Goal: Task Accomplishment & Management: Manage account settings

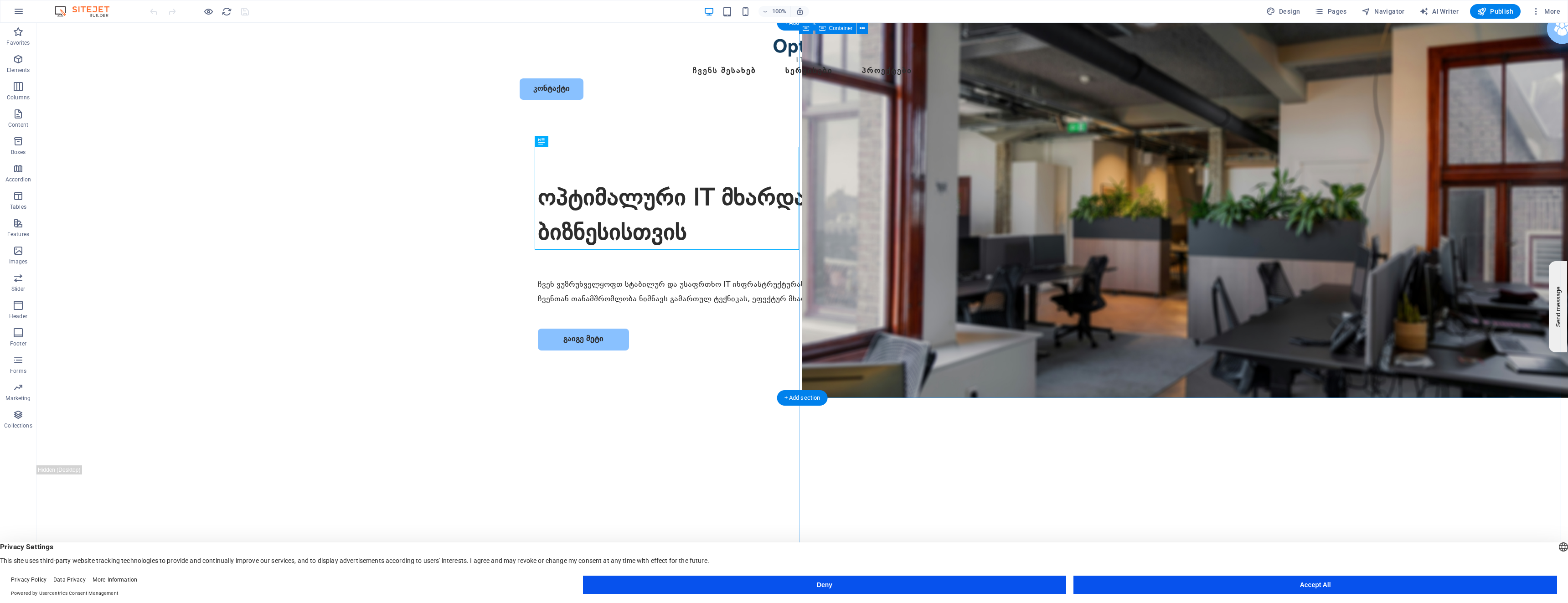
select select "vh"
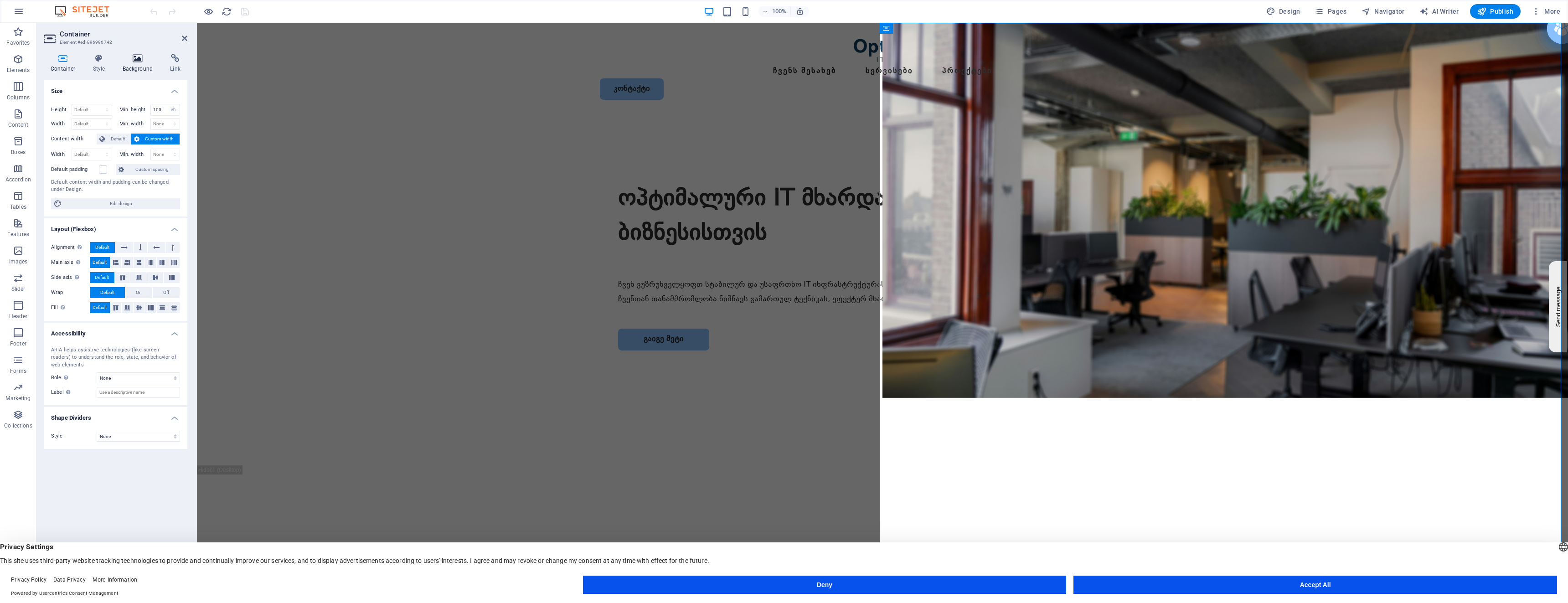
click at [140, 69] on h4 "Background" at bounding box center [139, 63] width 48 height 19
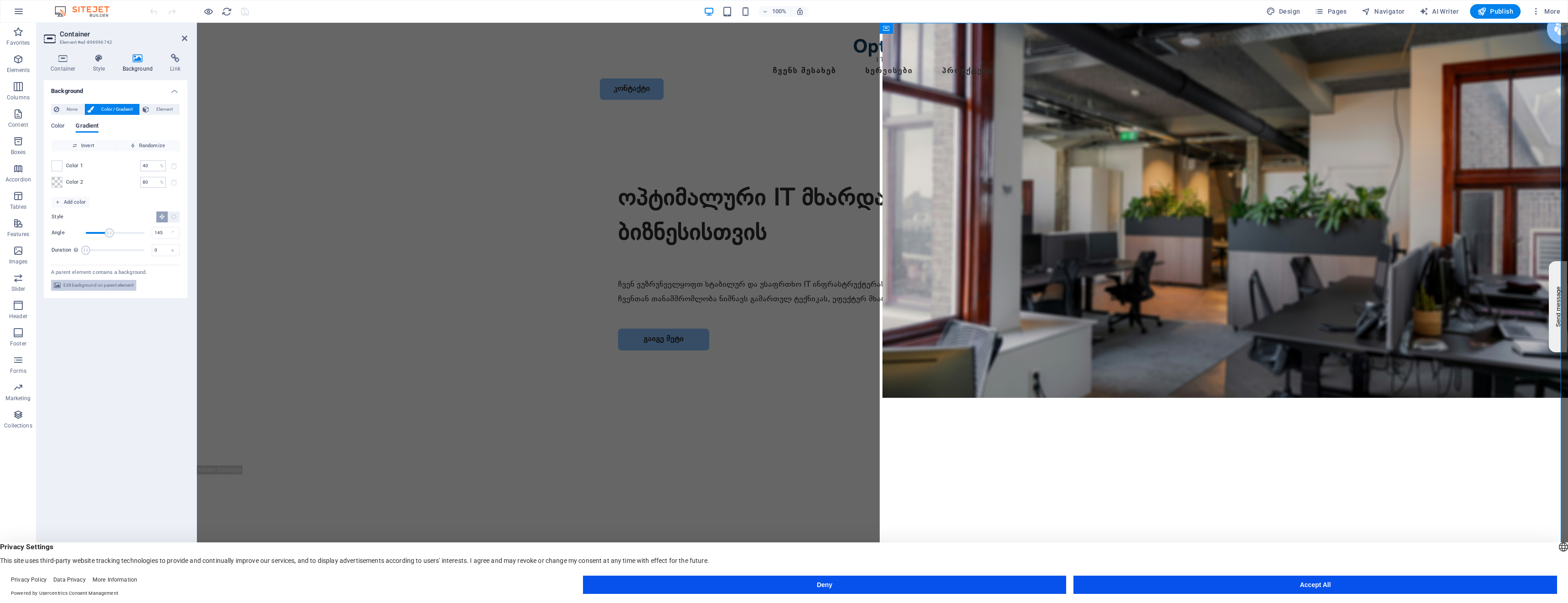
click at [100, 286] on span "Edit background on parent element" at bounding box center [99, 285] width 70 height 11
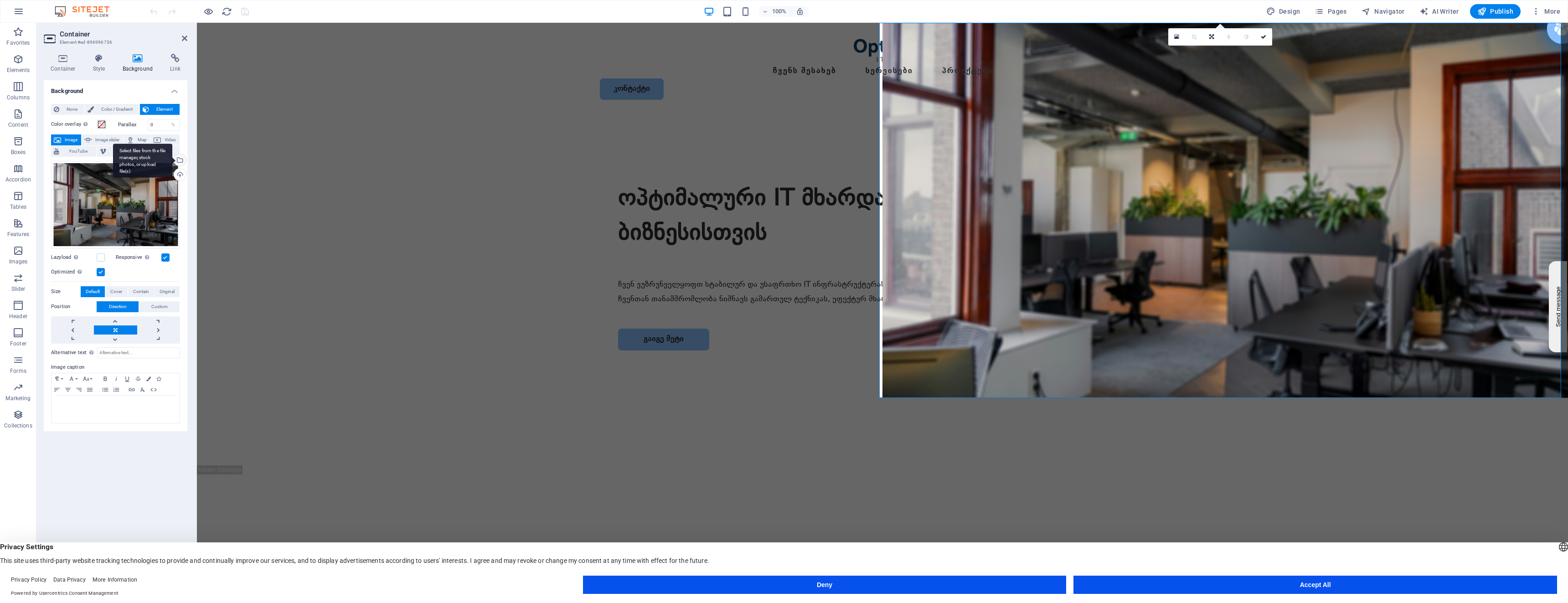
click at [172, 160] on div "Select files from the file manager, stock photos, or upload file(s)" at bounding box center [143, 160] width 60 height 34
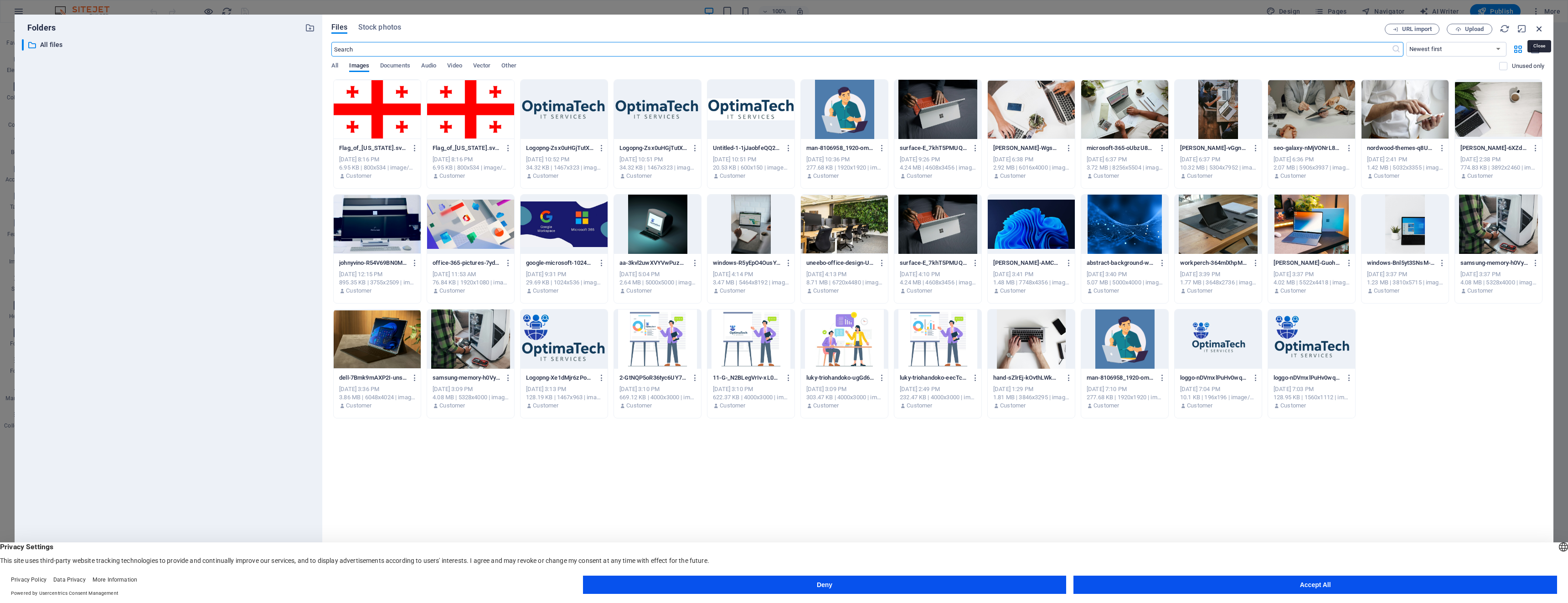
click at [1540, 26] on icon "button" at bounding box center [1539, 29] width 10 height 10
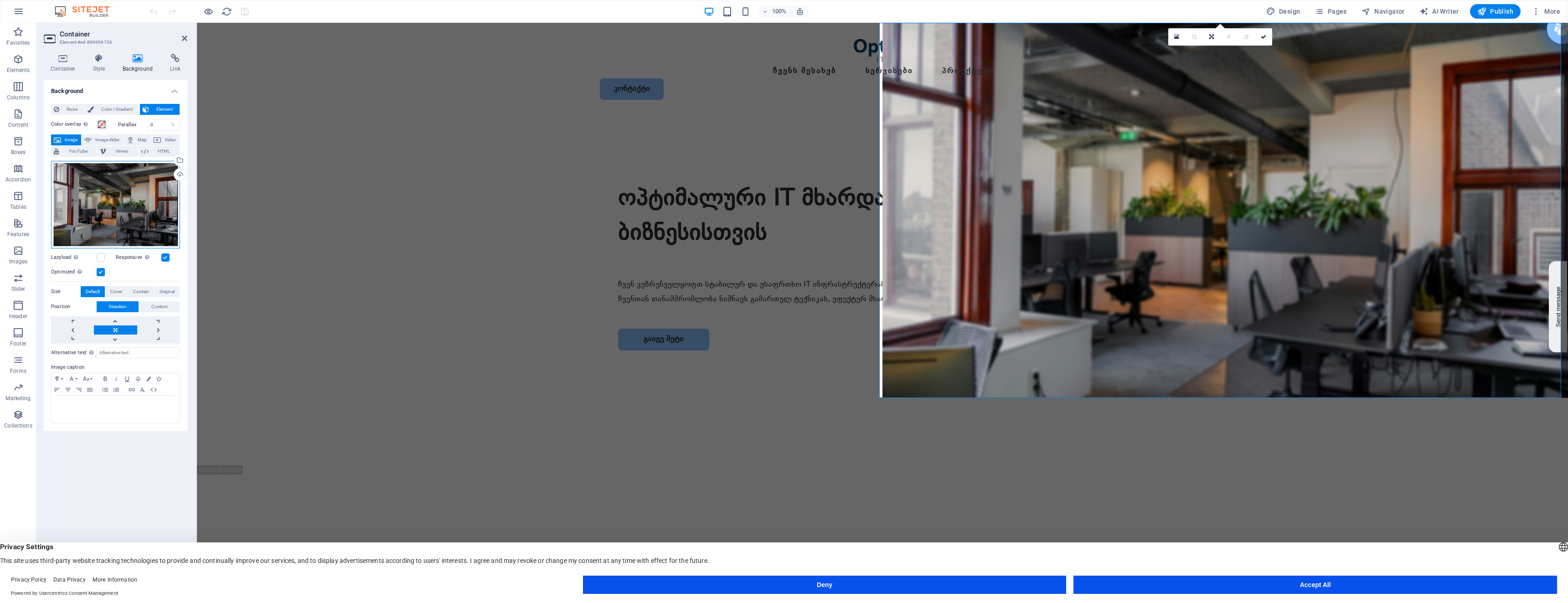
click at [121, 195] on div "Drag files here, click to choose files or select files from Files or our free s…" at bounding box center [115, 205] width 129 height 88
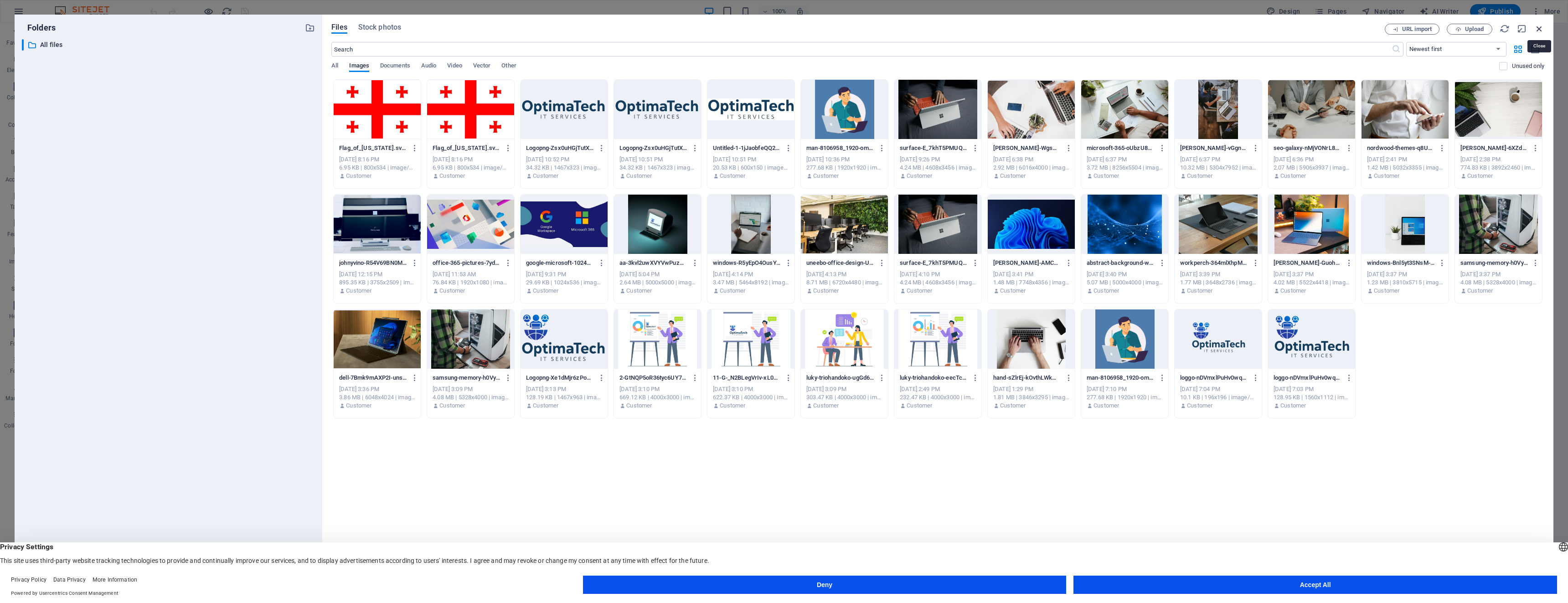
click at [1536, 30] on icon "button" at bounding box center [1539, 29] width 10 height 10
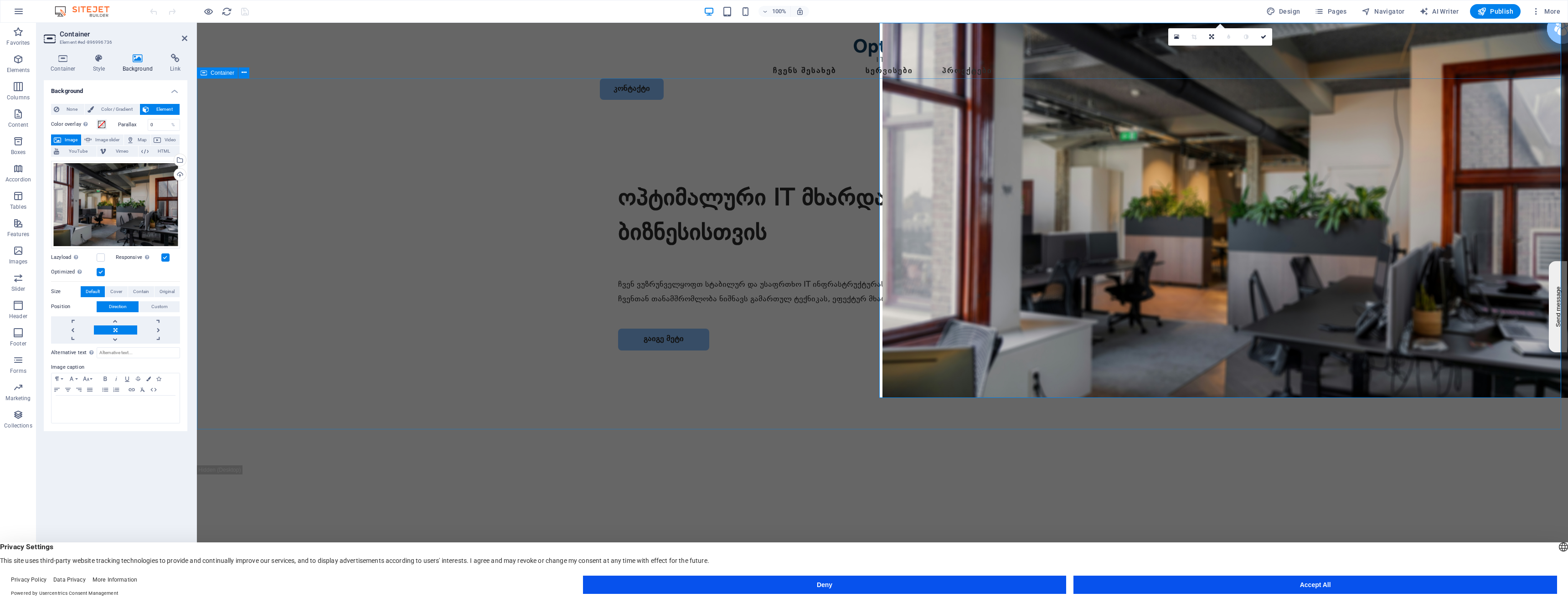
click at [476, 145] on div "ოპტიმალური IT მხარდაჭერა თქვენი ბიზნესისთვის ჩვენ ვუზრუნველყოფთ სტაბილურ და უსა…" at bounding box center [882, 290] width 1371 height 350
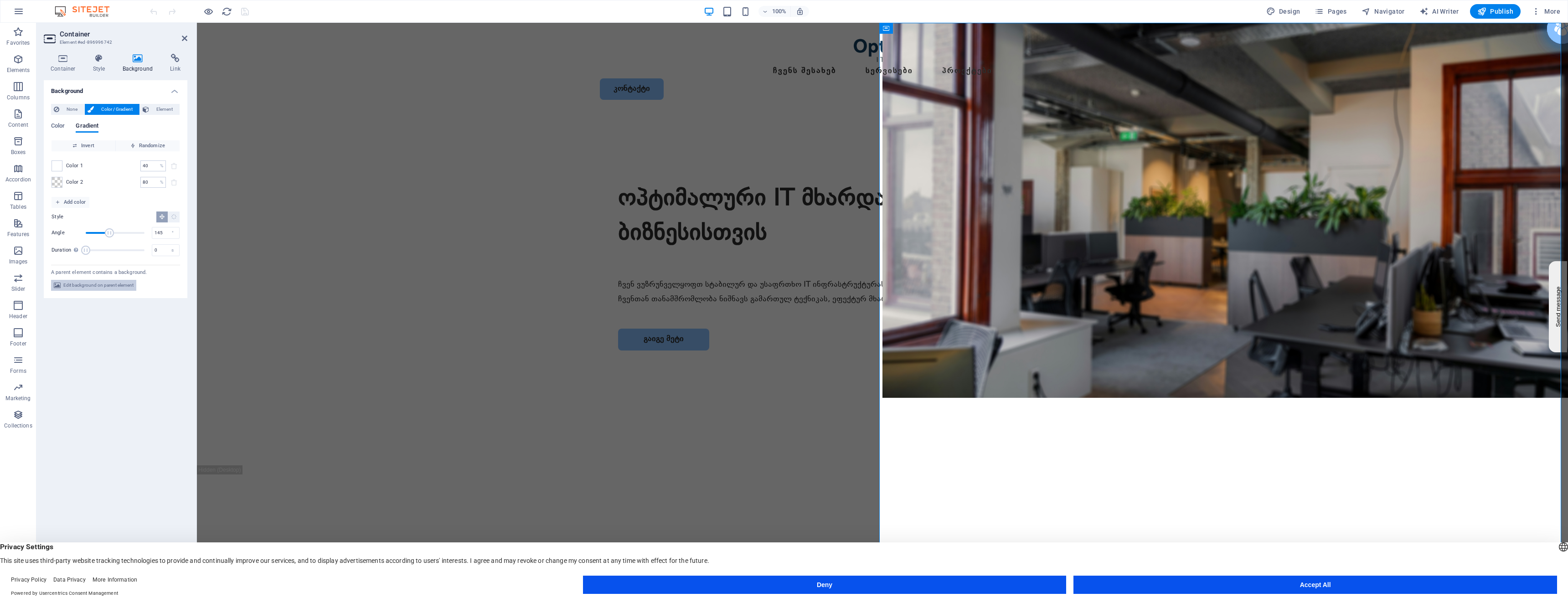
click at [82, 289] on span "Edit background on parent element" at bounding box center [99, 285] width 70 height 11
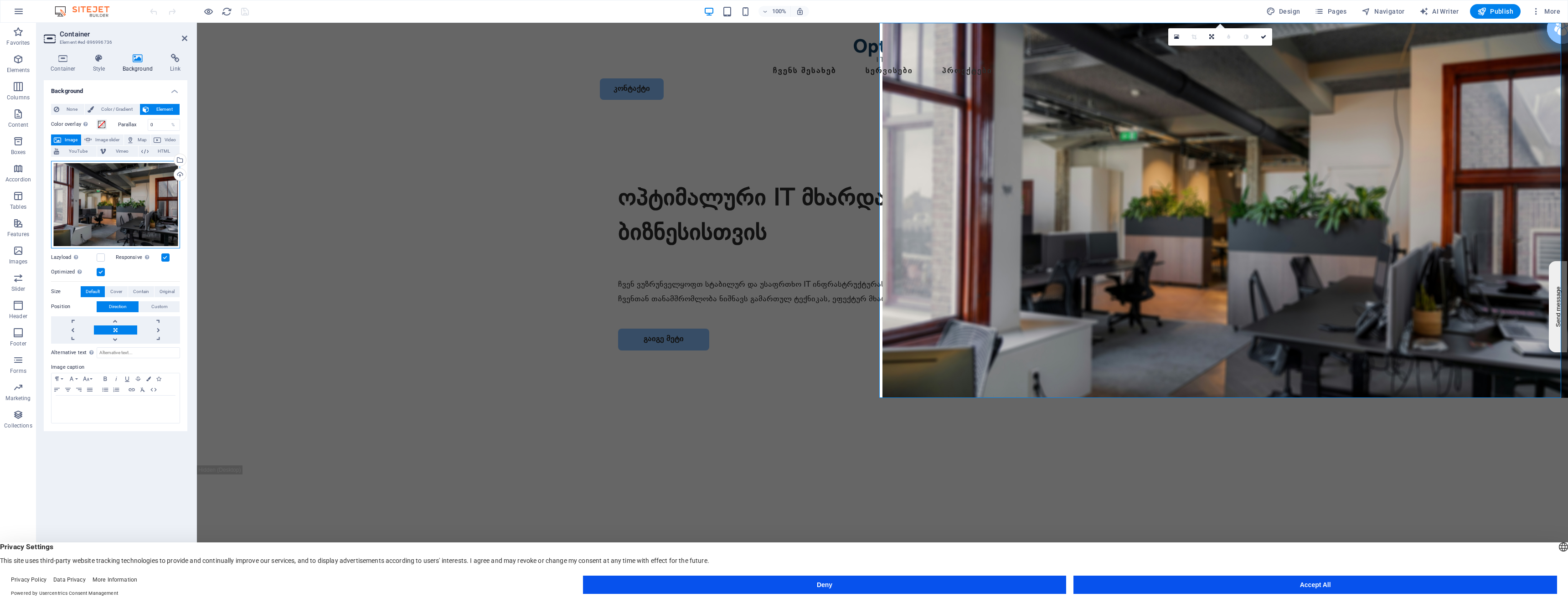
click at [109, 192] on div "Drag files here, click to choose files or select files from Files or our free s…" at bounding box center [115, 205] width 129 height 88
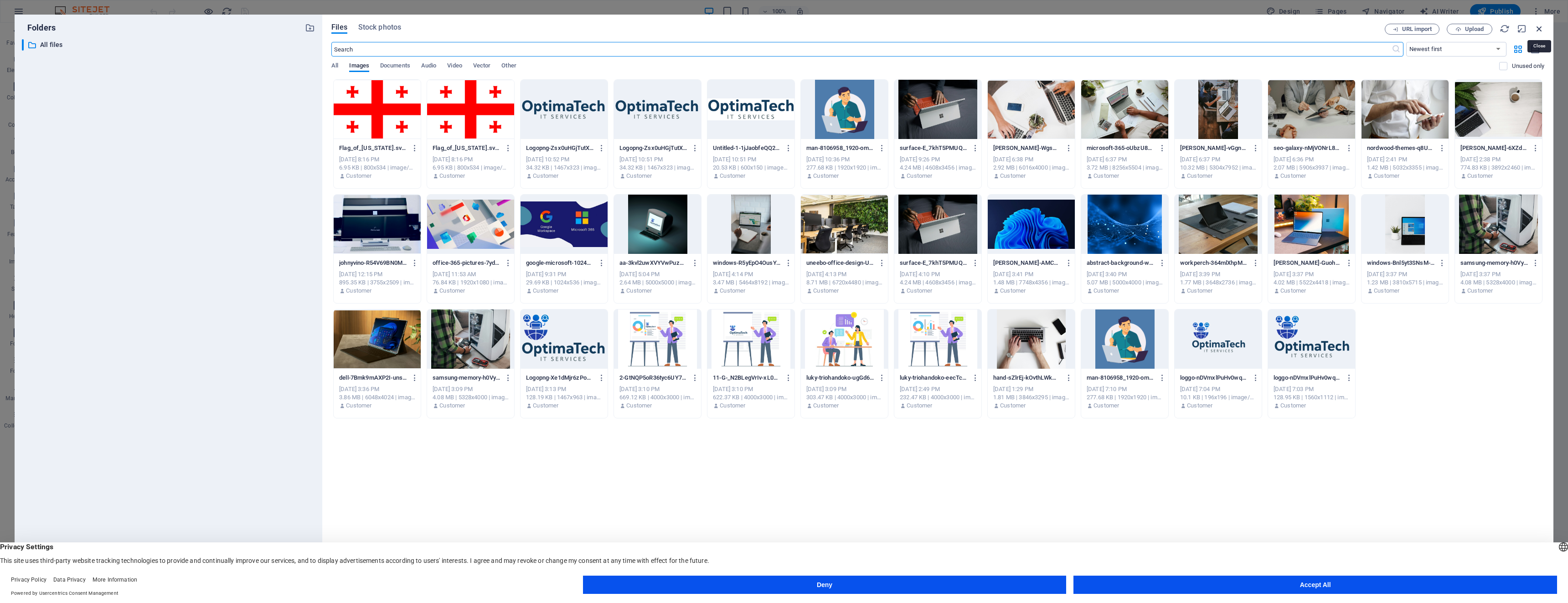
click at [1535, 29] on icon "button" at bounding box center [1539, 29] width 10 height 10
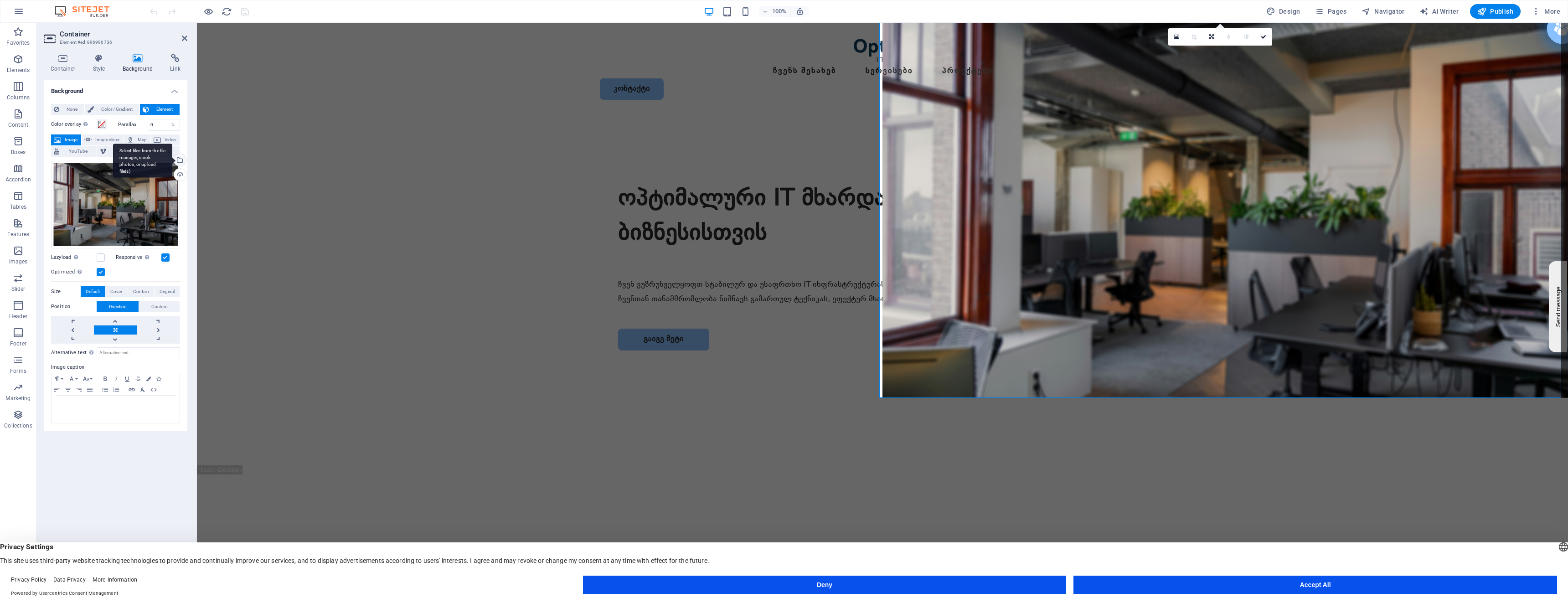
click at [182, 161] on div "Select files from the file manager, stock photos, or upload file(s)" at bounding box center [179, 161] width 14 height 14
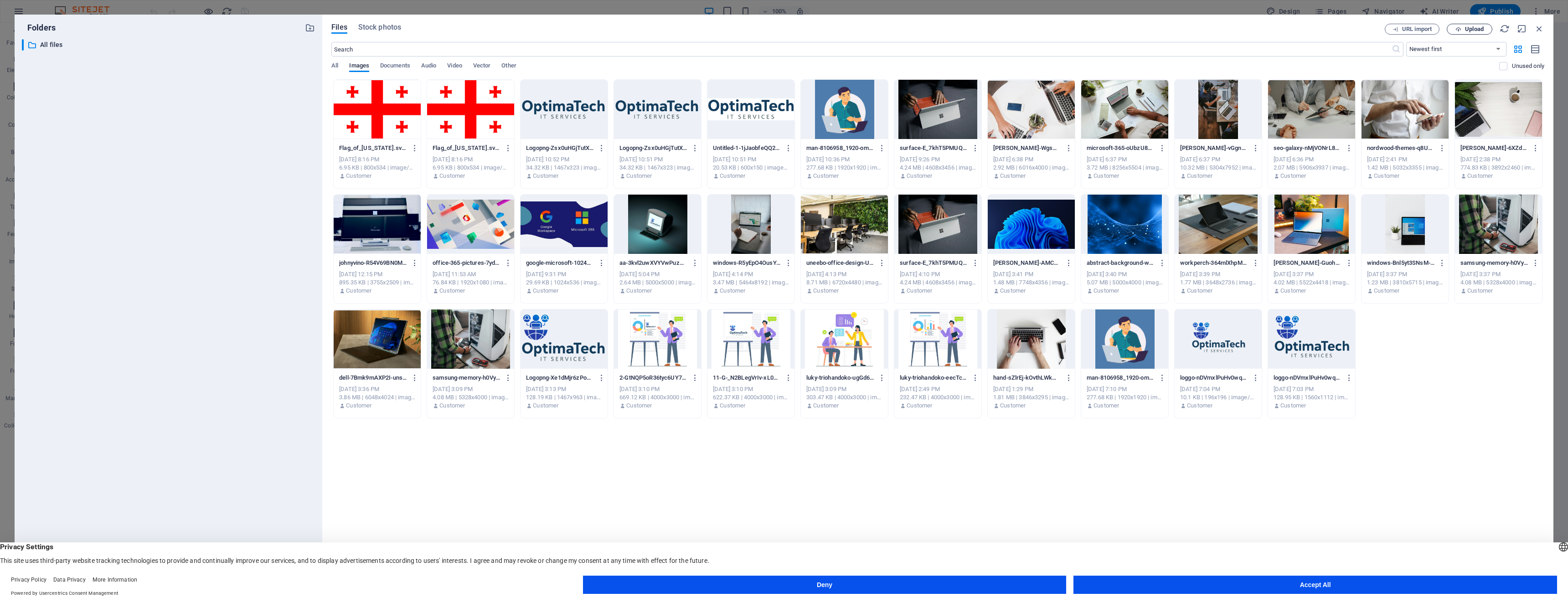
click at [1475, 31] on span "Upload" at bounding box center [1473, 29] width 19 height 5
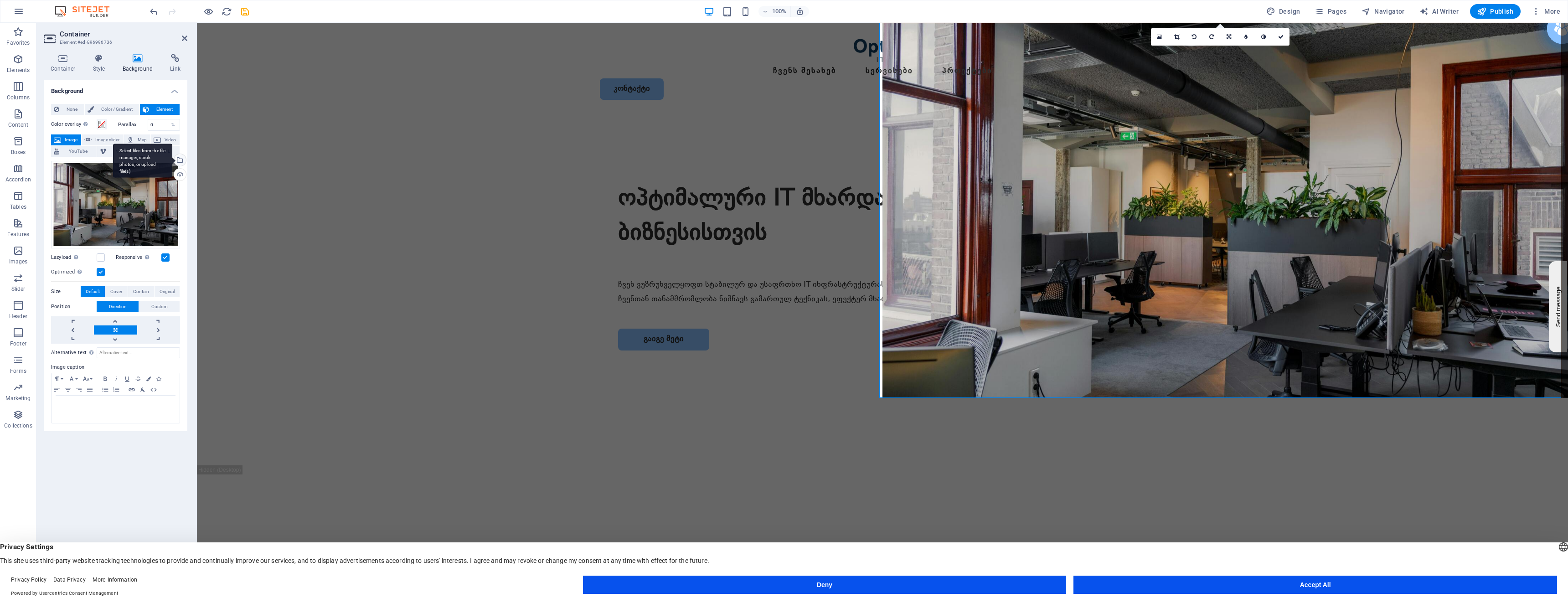
click at [183, 159] on div "Select files from the file manager, stock photos, or upload file(s)" at bounding box center [179, 161] width 14 height 14
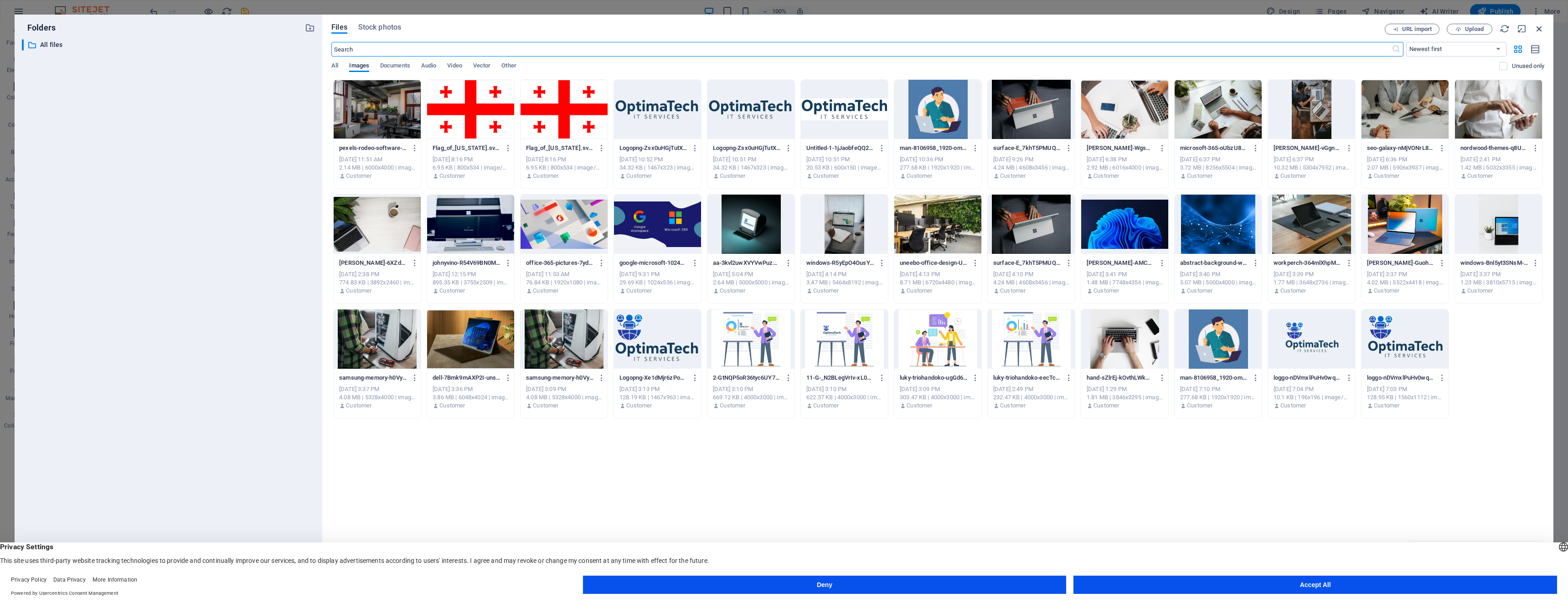
click at [1537, 26] on icon "button" at bounding box center [1539, 29] width 10 height 10
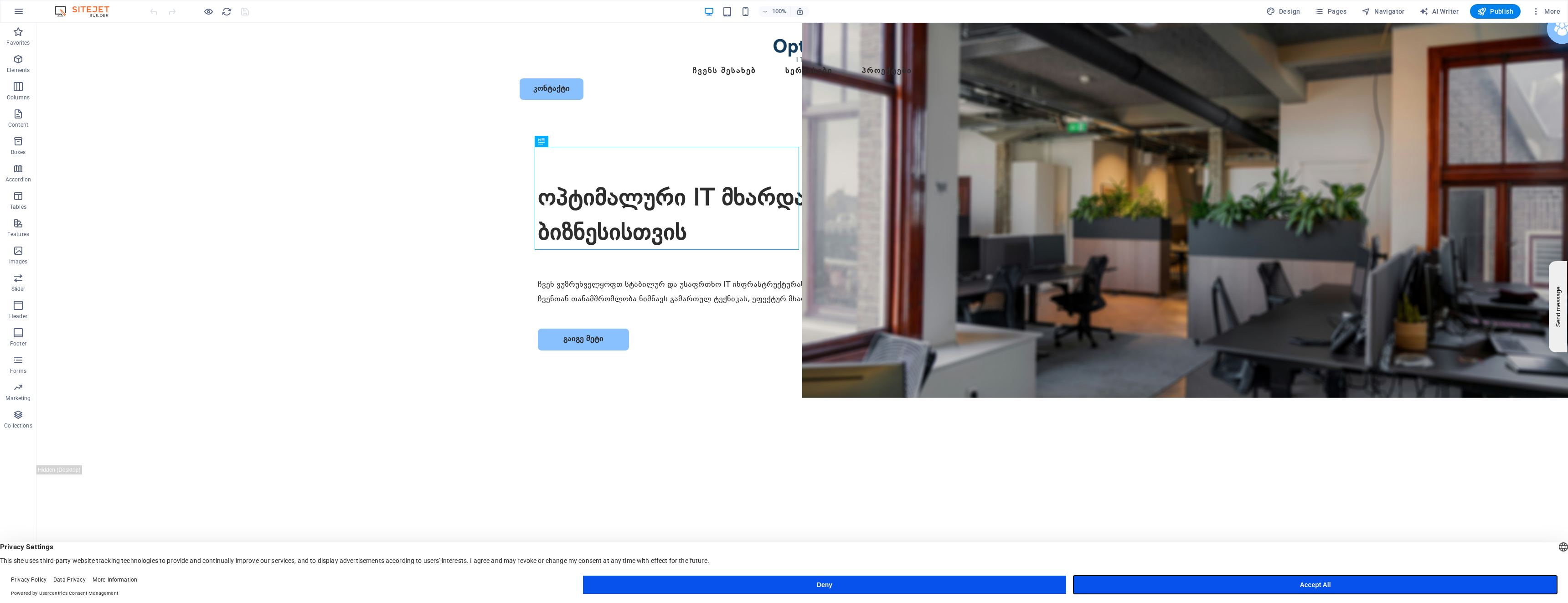
click at [1362, 590] on button "Accept All" at bounding box center [1315, 584] width 484 height 18
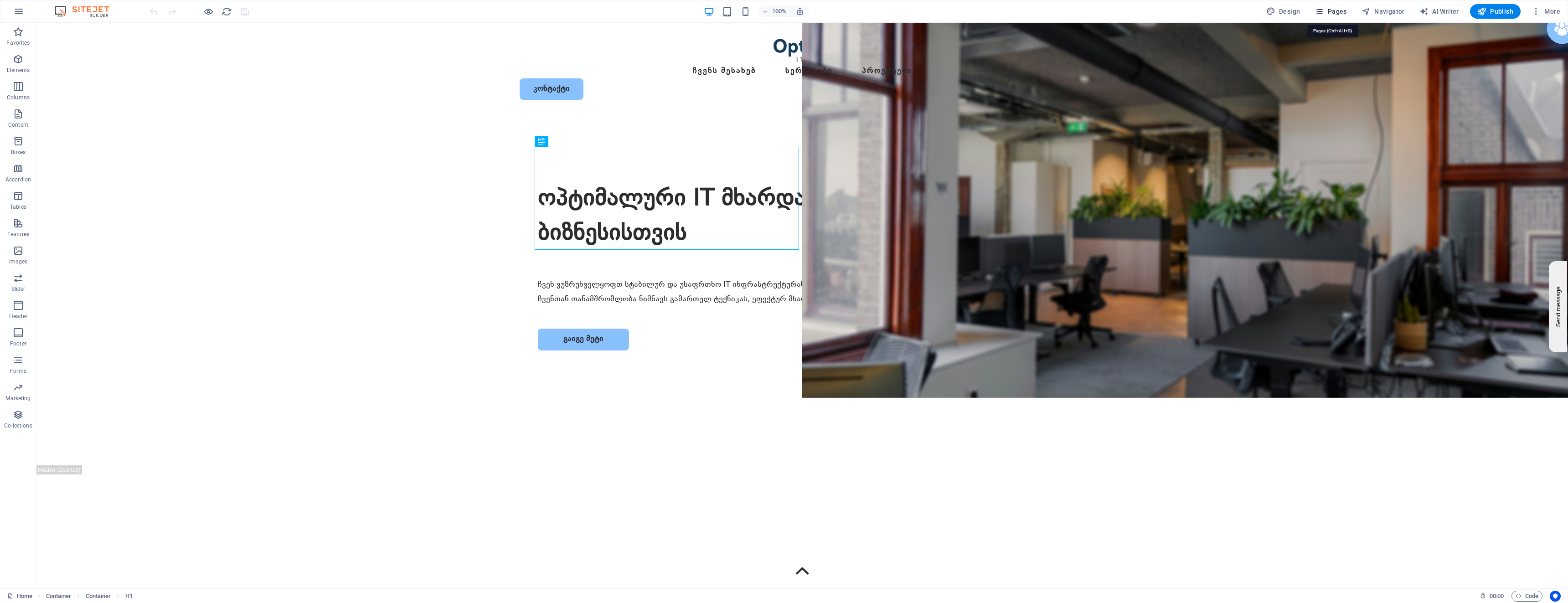
click at [1323, 11] on icon "button" at bounding box center [1318, 11] width 9 height 9
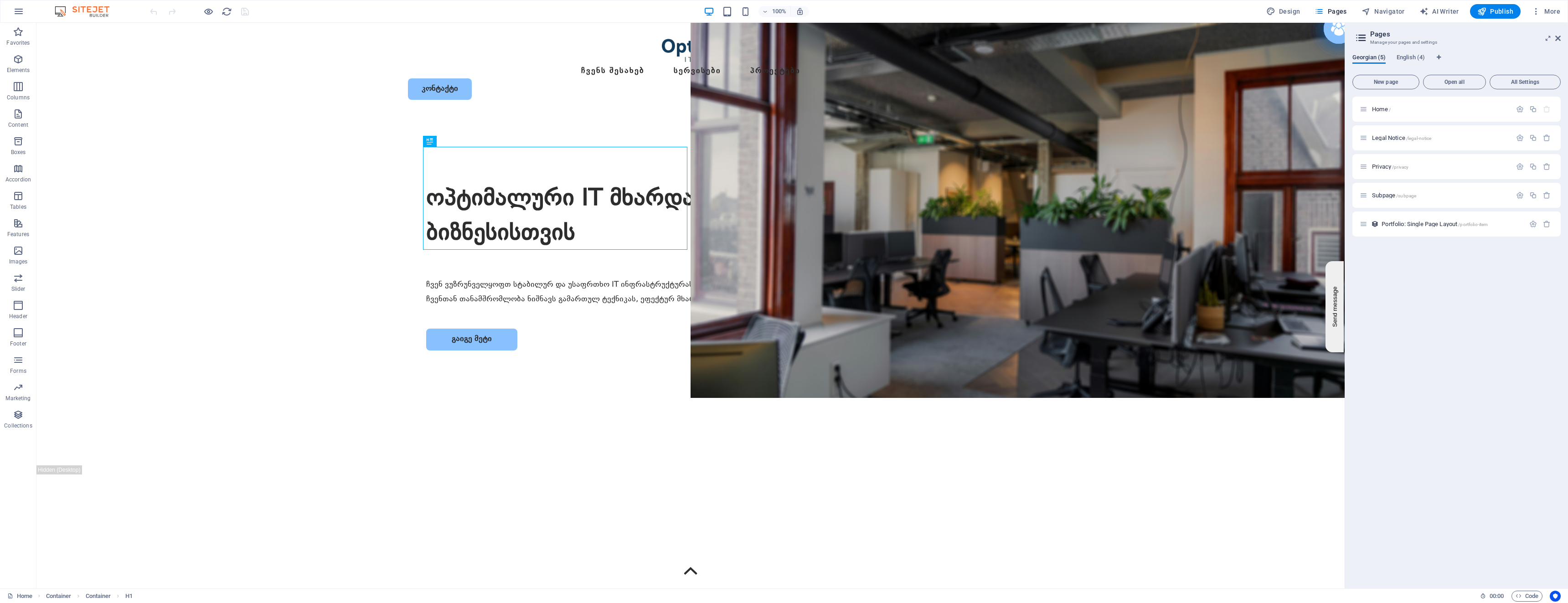
click at [1361, 59] on span "Georgian (5)" at bounding box center [1368, 58] width 33 height 13
click at [1382, 110] on span "Home /" at bounding box center [1381, 108] width 19 height 7
click at [459, 183] on div "ოპტიმალური IT მხარდაჭერა თქვენი ბიზნესისთვის" at bounding box center [690, 217] width 529 height 69
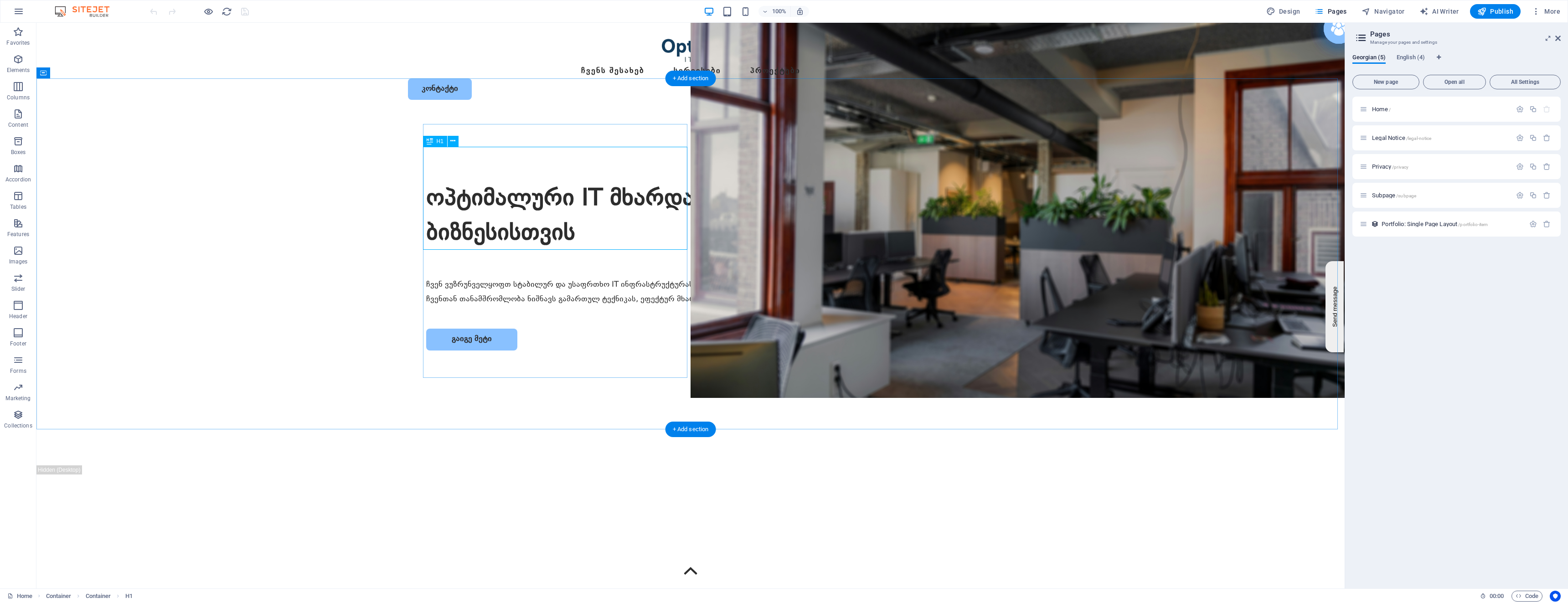
click at [459, 183] on div "ოპტიმალური IT მხარდაჭერა თქვენი ბიზნესისთვის" at bounding box center [690, 217] width 529 height 69
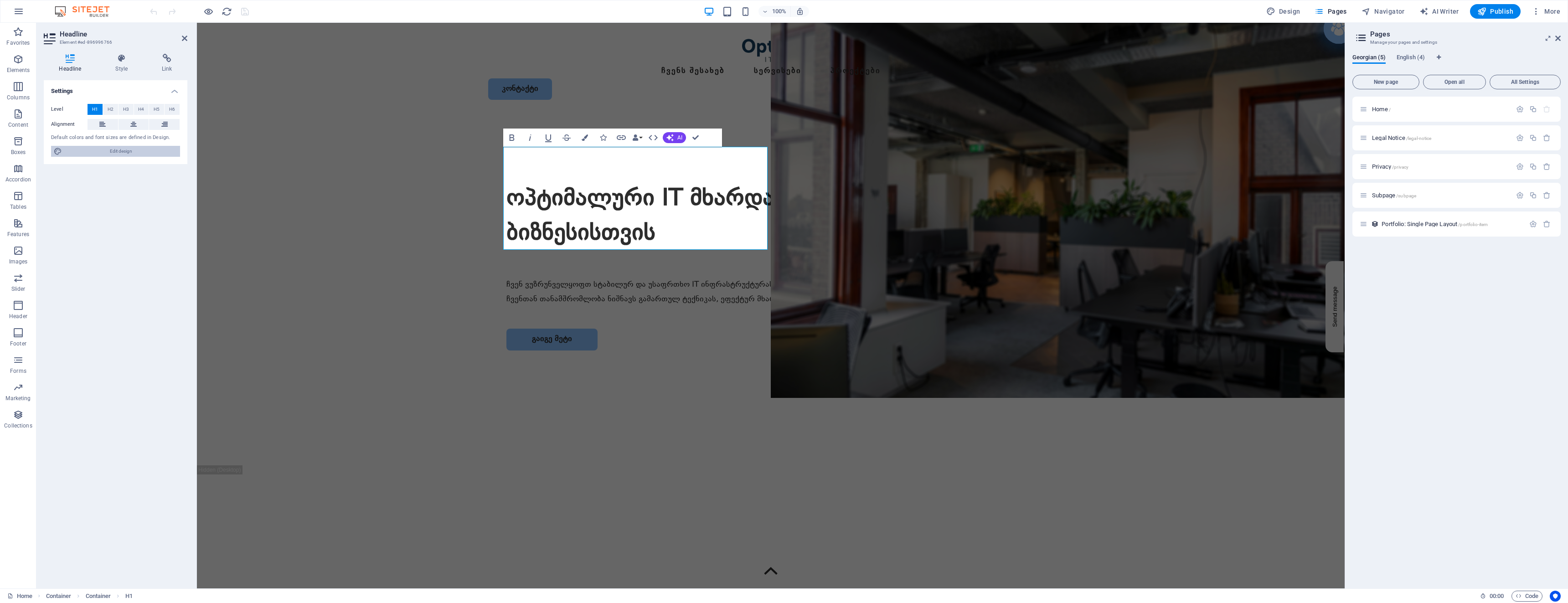
drag, startPoint x: 92, startPoint y: 153, endPoint x: 817, endPoint y: 122, distance: 725.7
click at [92, 153] on span "Edit design" at bounding box center [120, 150] width 112 height 11
select select "px"
select select "500"
select select "px"
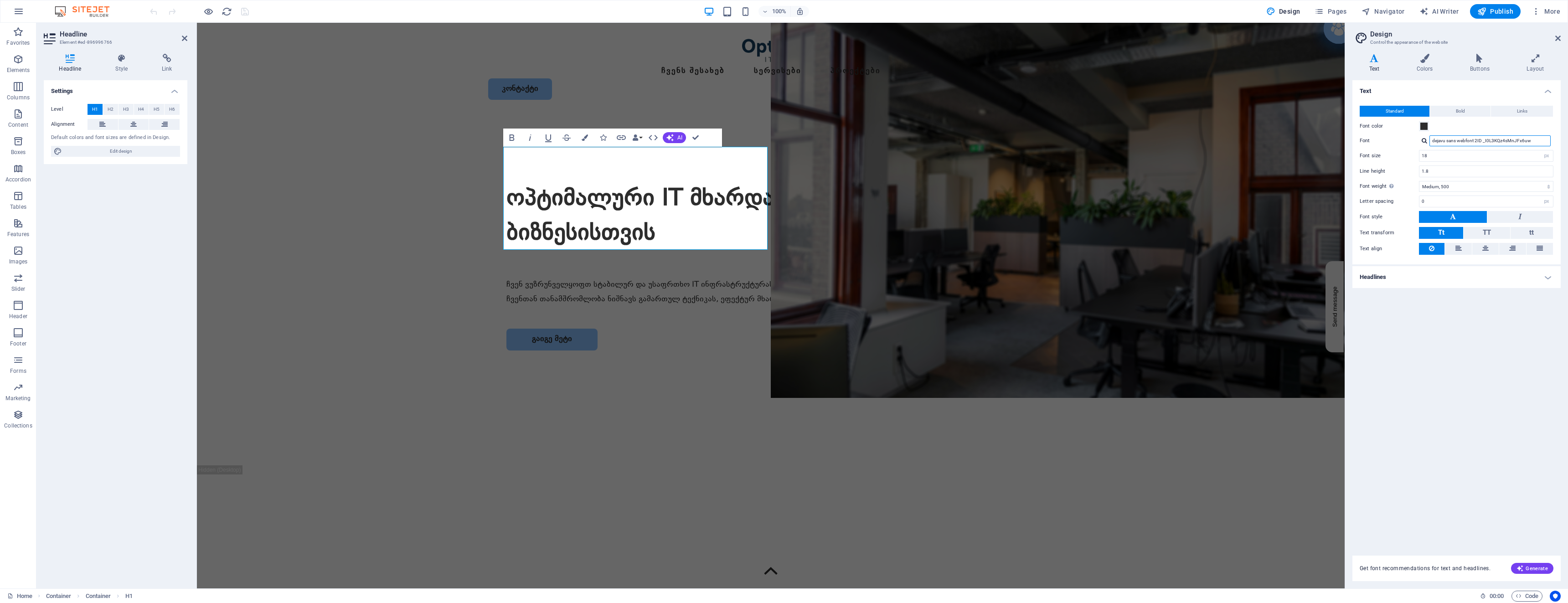
drag, startPoint x: 1537, startPoint y: 139, endPoint x: 1426, endPoint y: 135, distance: 111.1
click at [1426, 135] on div "dejavu sans webfont 2ID _I0L3KQz4sMnJFx6uw" at bounding box center [1485, 140] width 134 height 11
click at [556, 183] on h1 "ოპტიმალური IT მხარდაჭერა თქვენი ბიზნესისთვის" at bounding box center [771, 217] width 529 height 69
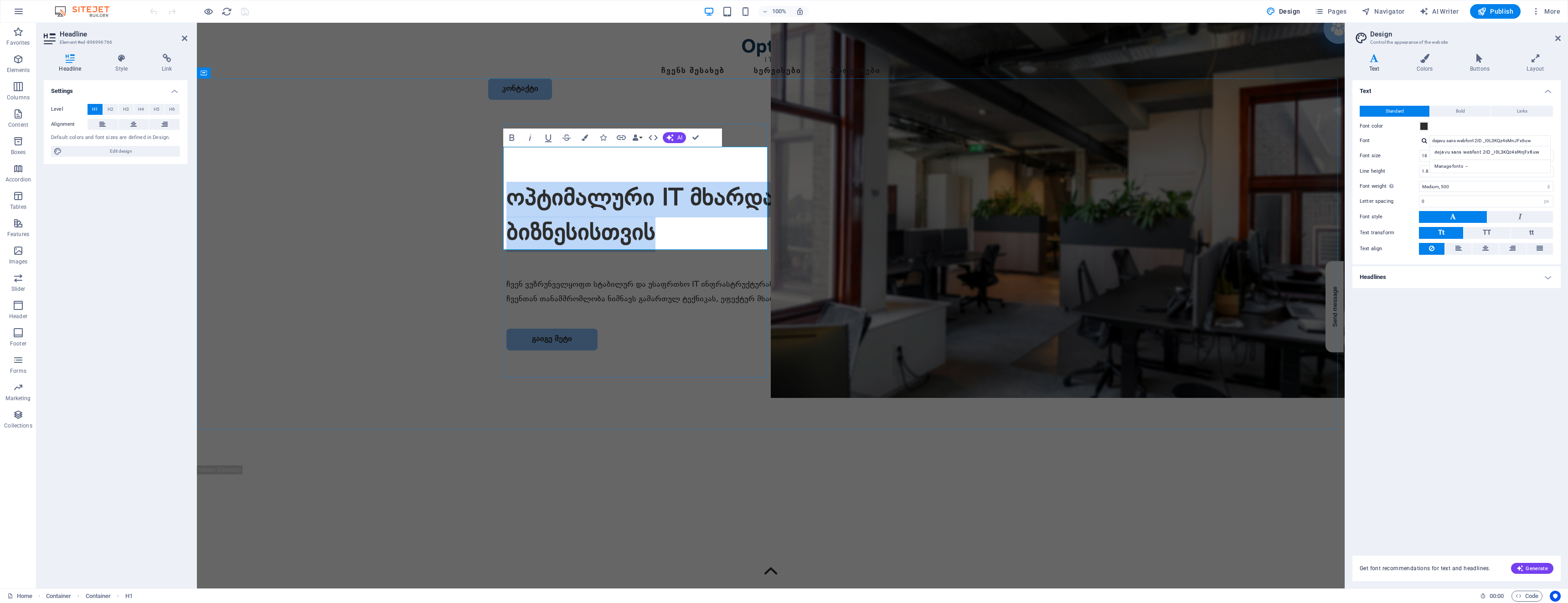
copy h1 "ოპტიმალური IT მხარდაჭერა თქვენი ბიზნესისთვის"
click at [343, 197] on div "ოპტიმალური IT მხარდაჭერა თქვენი ბიზნესისთვის ჩვენ ვუზრუნველყოფთ სტაბილურ და უსა…" at bounding box center [771, 290] width 1148 height 350
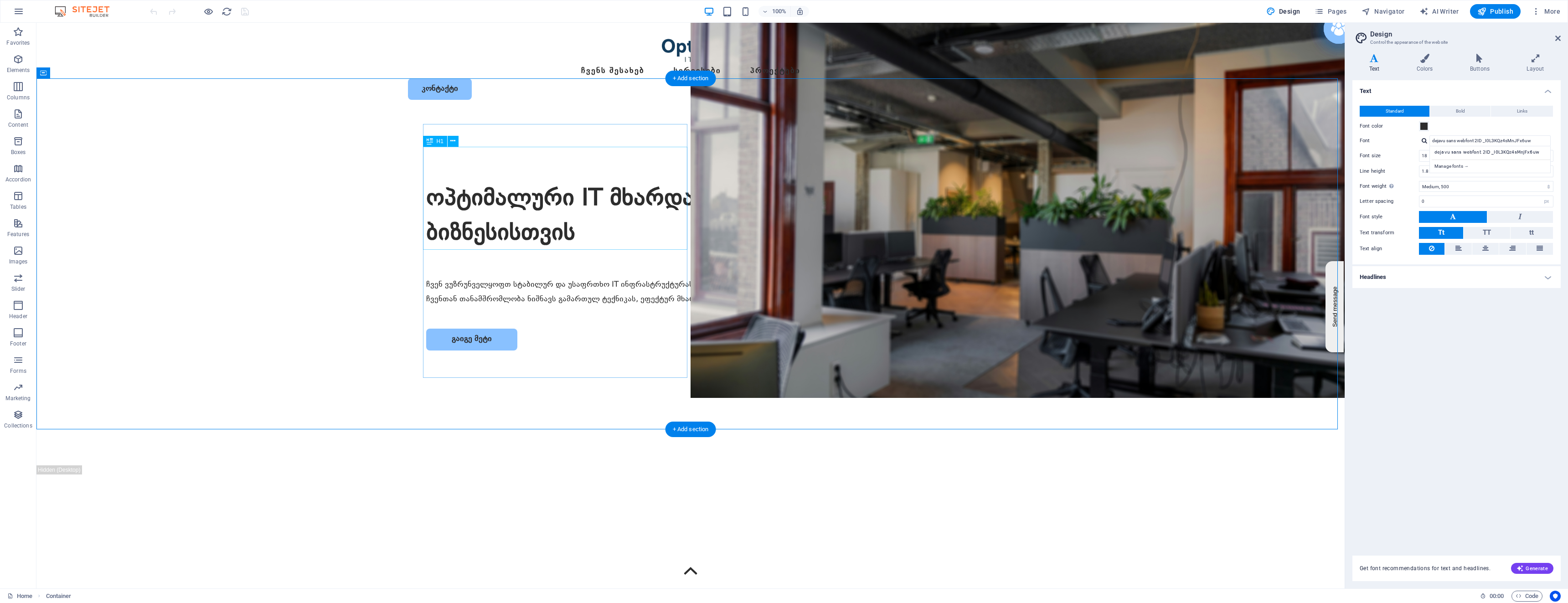
click at [584, 196] on div "ოპტიმალური IT მხარდაჭერა თქვენი ბიზნესისთვის" at bounding box center [690, 217] width 529 height 69
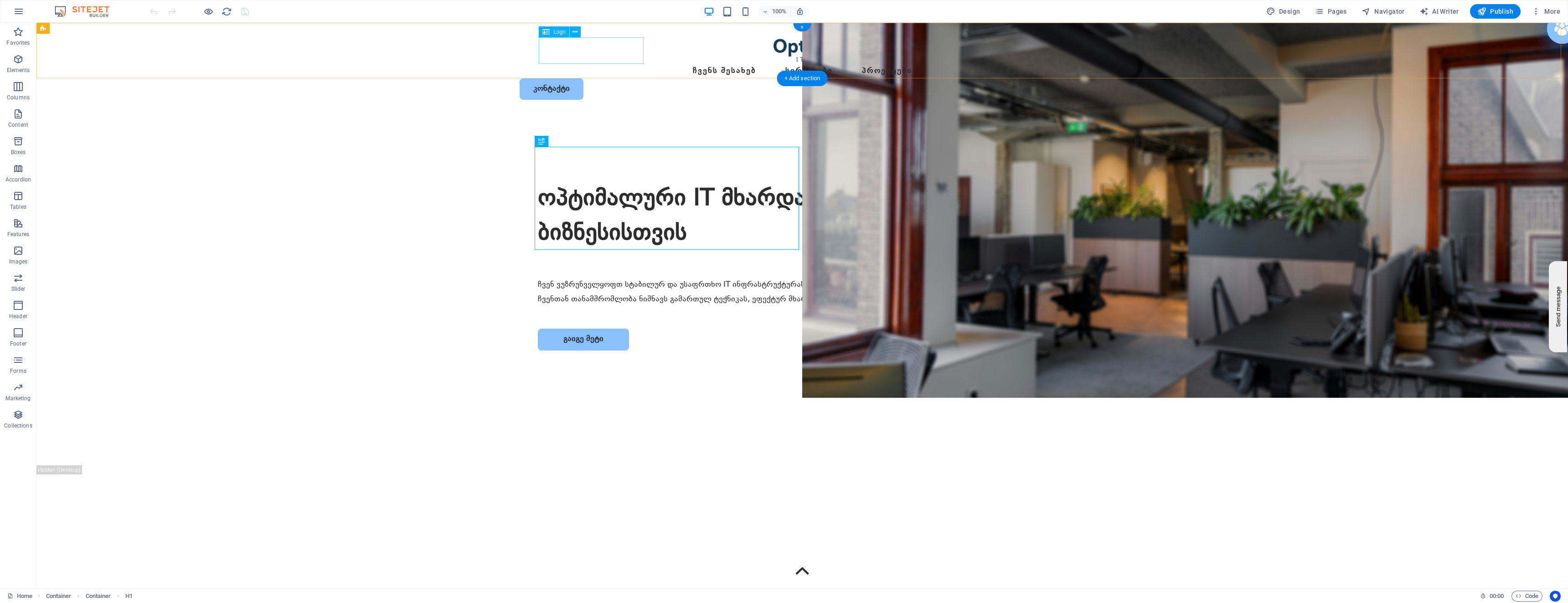
click at [587, 50] on div at bounding box center [825, 51] width 565 height 27
select select "px"
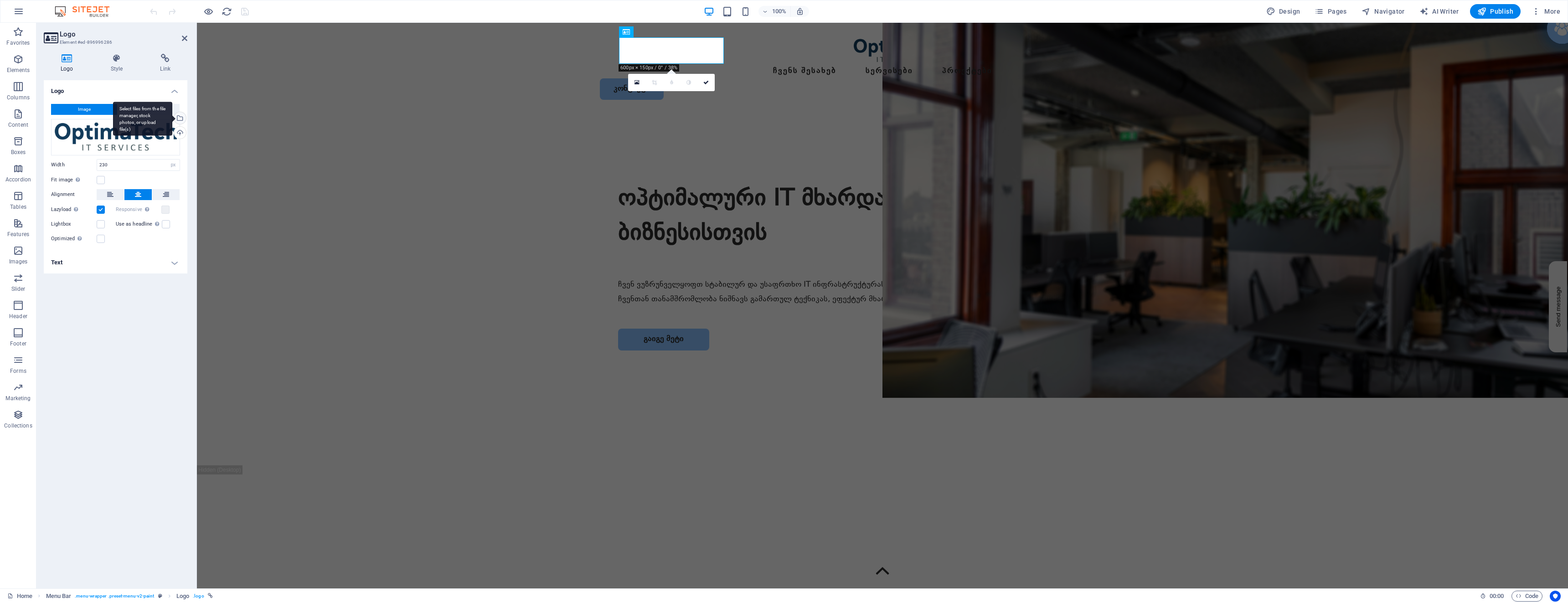
click at [181, 116] on div "Select files from the file manager, stock photos, or upload file(s)" at bounding box center [179, 119] width 14 height 14
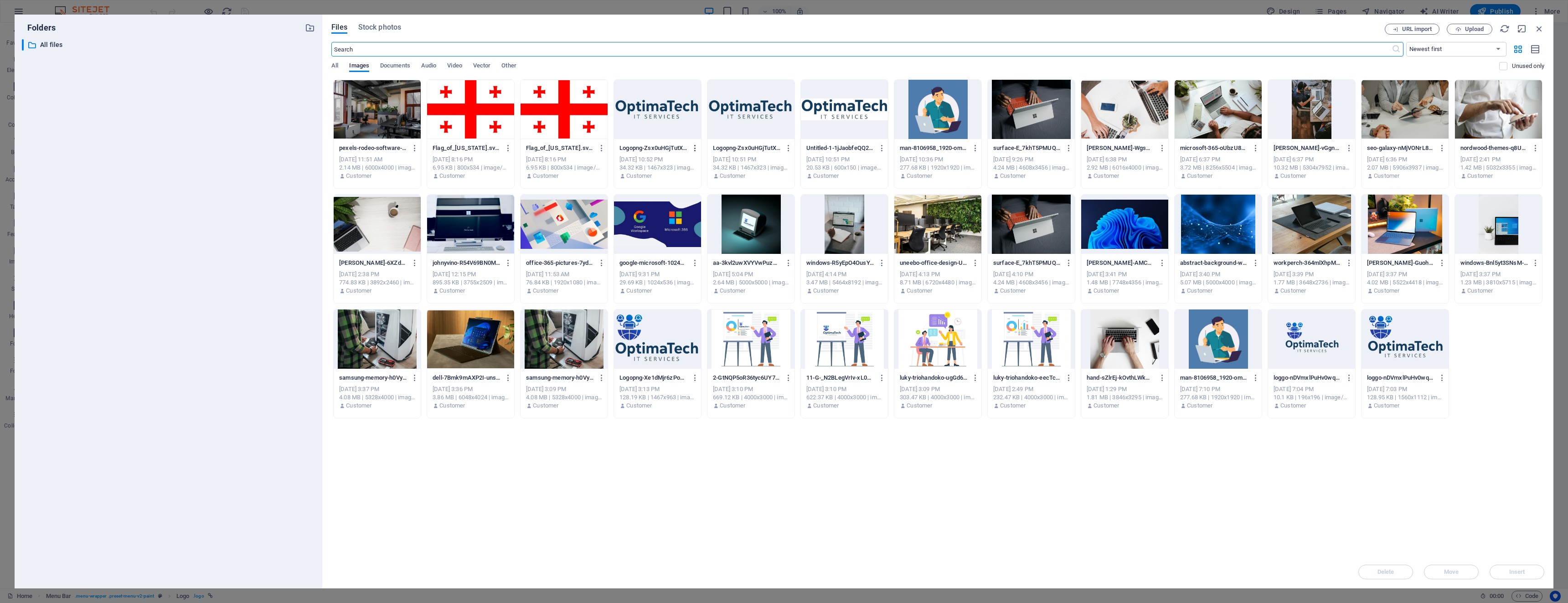
click at [694, 147] on icon "button" at bounding box center [695, 148] width 9 height 8
click at [687, 258] on h6 "Download" at bounding box center [700, 259] width 39 height 11
click at [879, 145] on icon "button" at bounding box center [882, 148] width 9 height 8
click at [884, 262] on h6 "Download" at bounding box center [887, 259] width 39 height 11
click at [787, 147] on icon "button" at bounding box center [788, 148] width 9 height 8
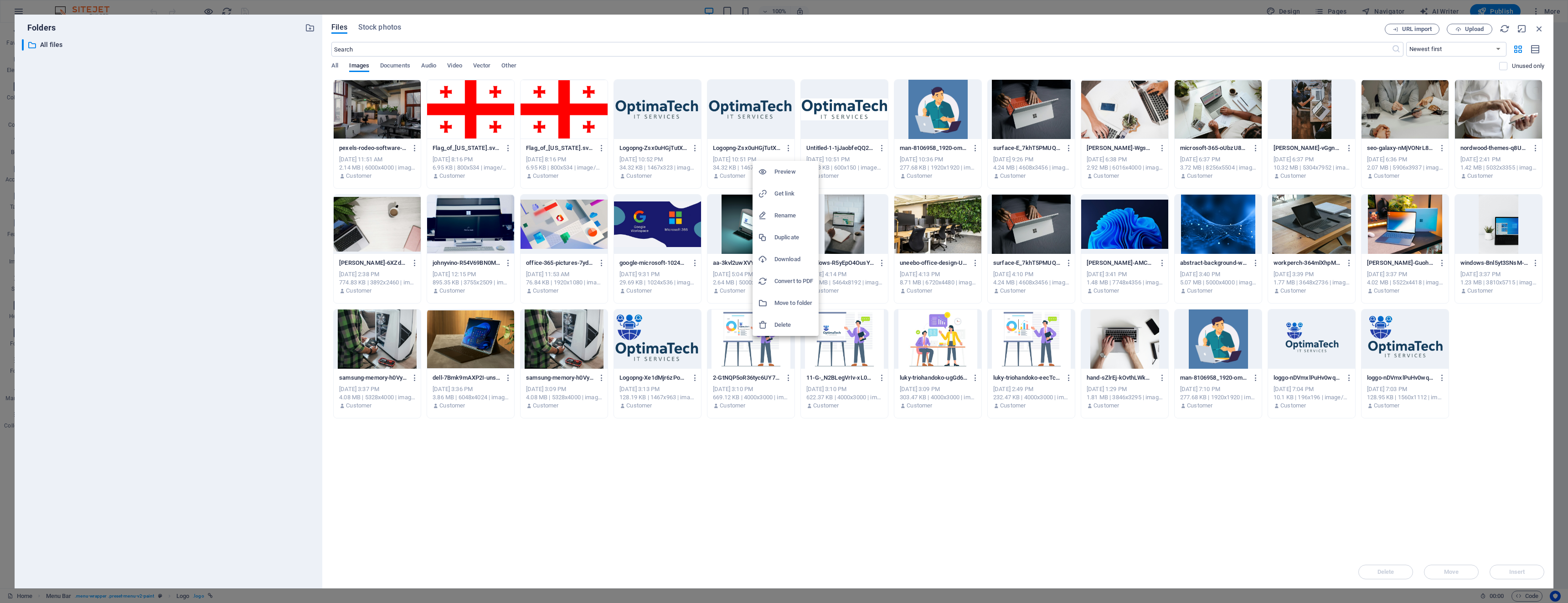
click at [774, 257] on div at bounding box center [766, 259] width 16 height 9
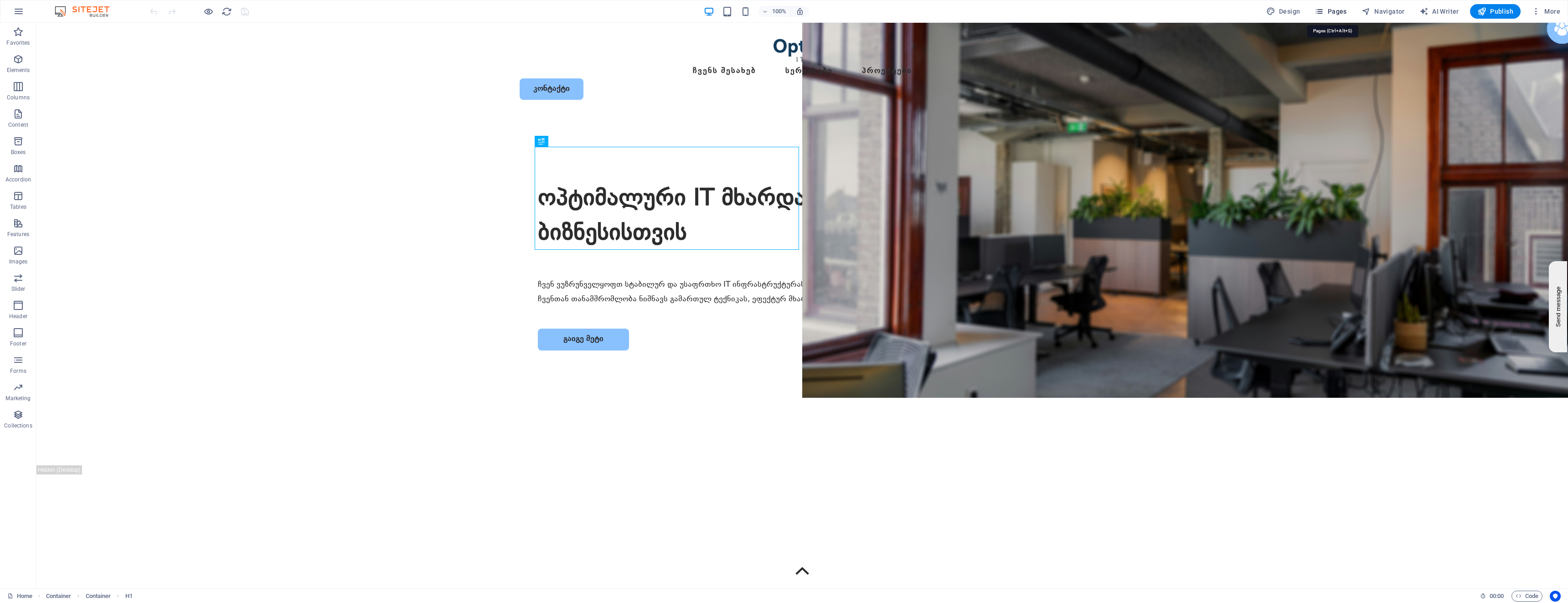
click at [1340, 12] on span "Pages" at bounding box center [1330, 11] width 32 height 9
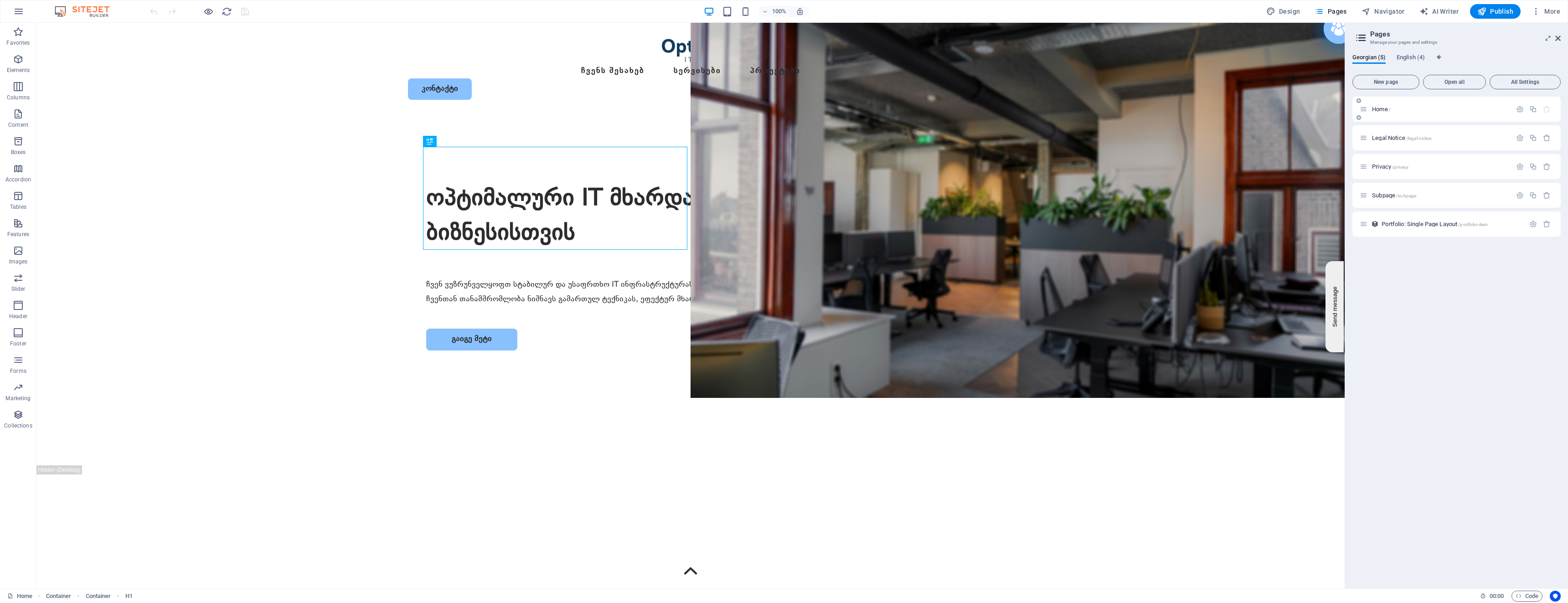
click at [1383, 109] on span "Home /" at bounding box center [1381, 108] width 19 height 7
click at [1410, 58] on span "English (4)" at bounding box center [1411, 58] width 28 height 13
click at [1384, 110] on span "Home /" at bounding box center [1381, 108] width 19 height 7
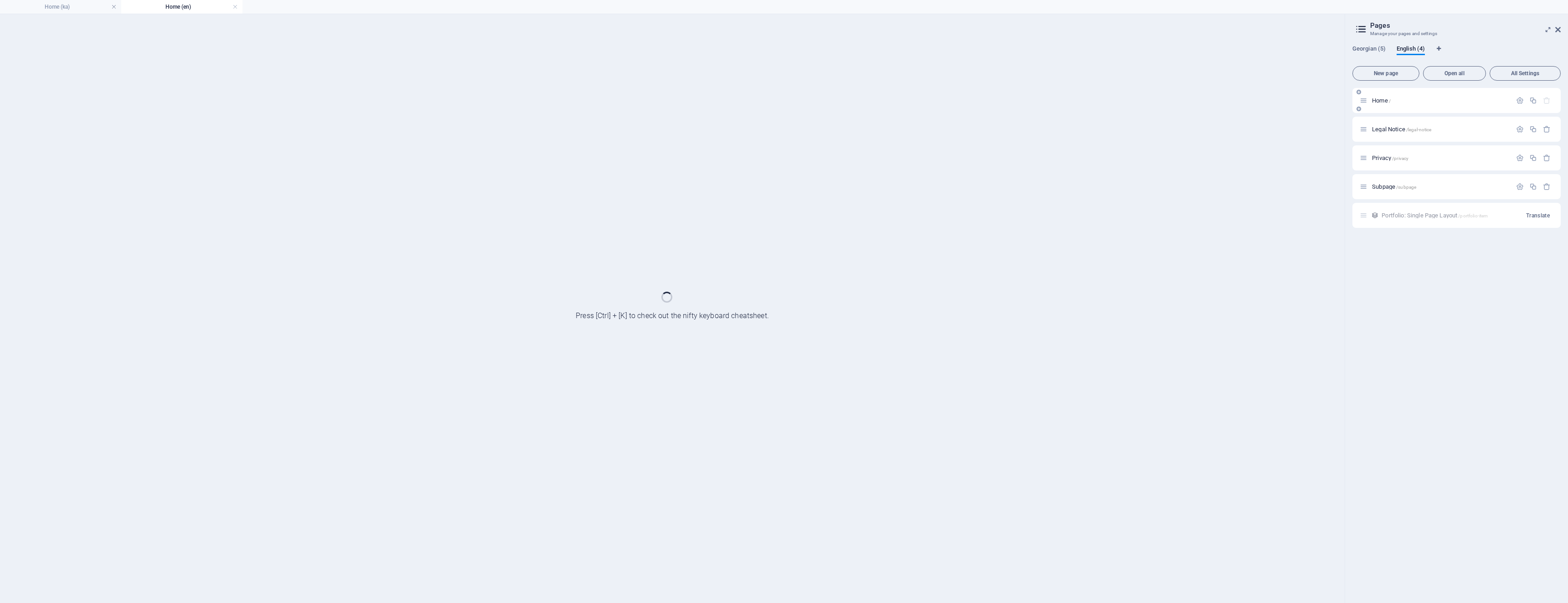
click at [1384, 110] on div "Home /" at bounding box center [1456, 100] width 208 height 25
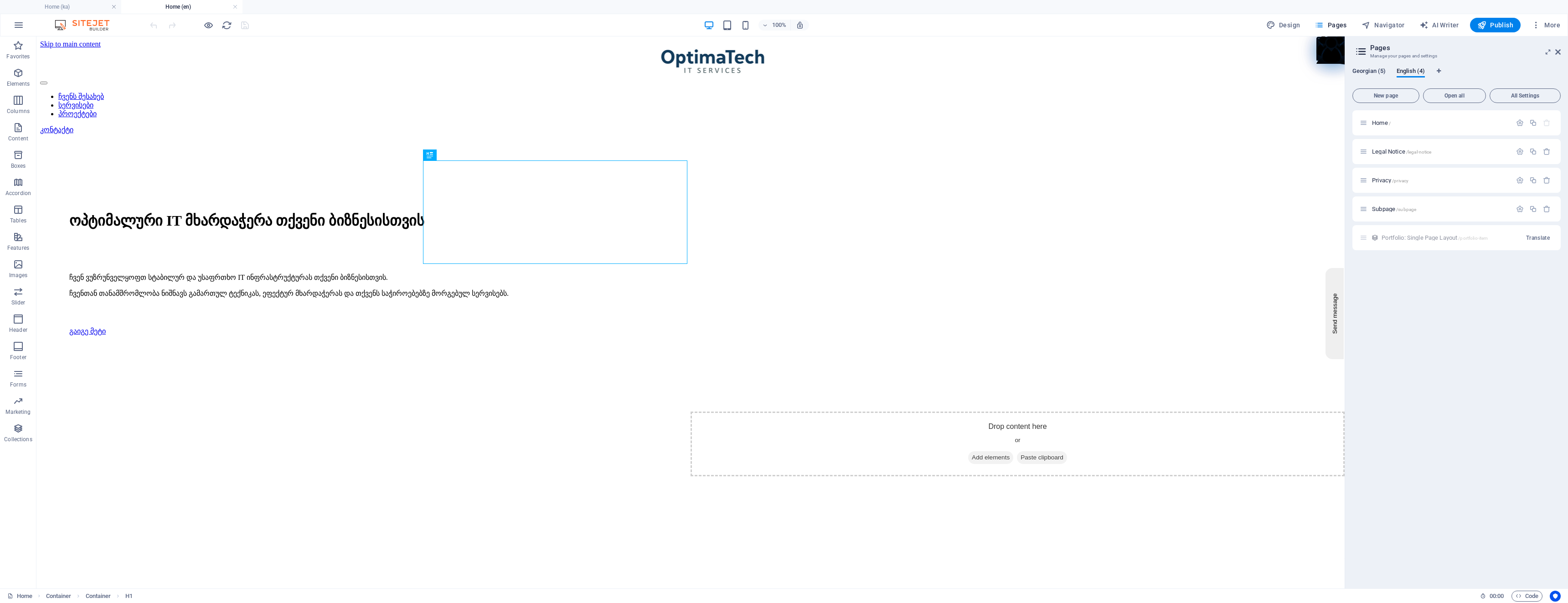
click at [1371, 74] on span "Georgian (5)" at bounding box center [1368, 72] width 33 height 13
click at [1386, 125] on span "Home /" at bounding box center [1381, 122] width 19 height 7
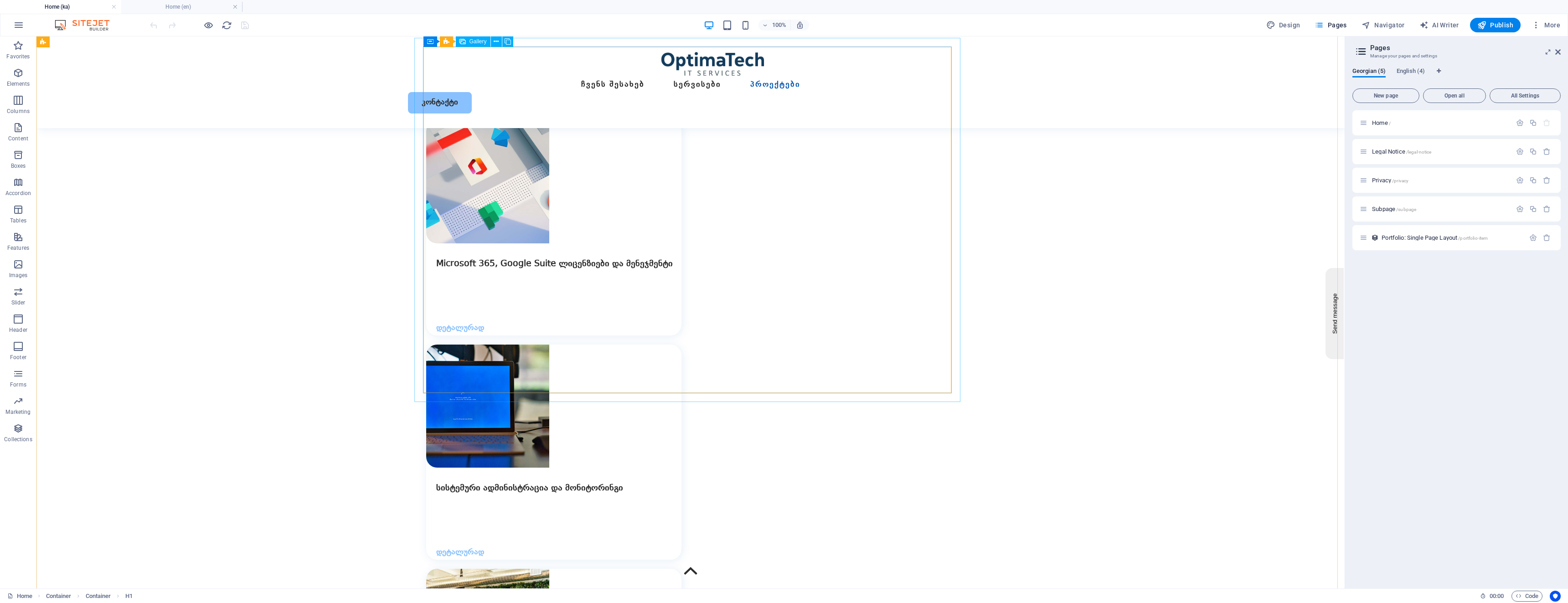
scroll to position [2429, 0]
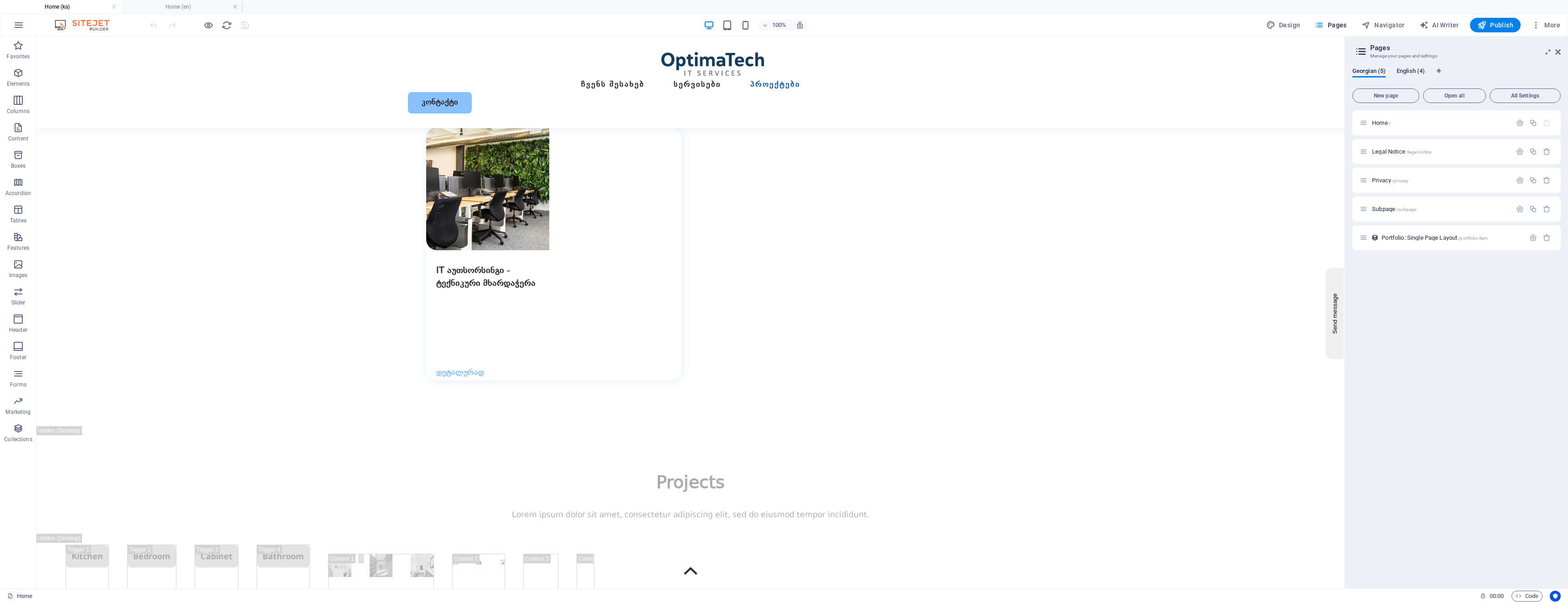
click at [1398, 72] on span "English (4)" at bounding box center [1411, 72] width 28 height 13
click at [1383, 119] on span "Home /" at bounding box center [1381, 122] width 19 height 7
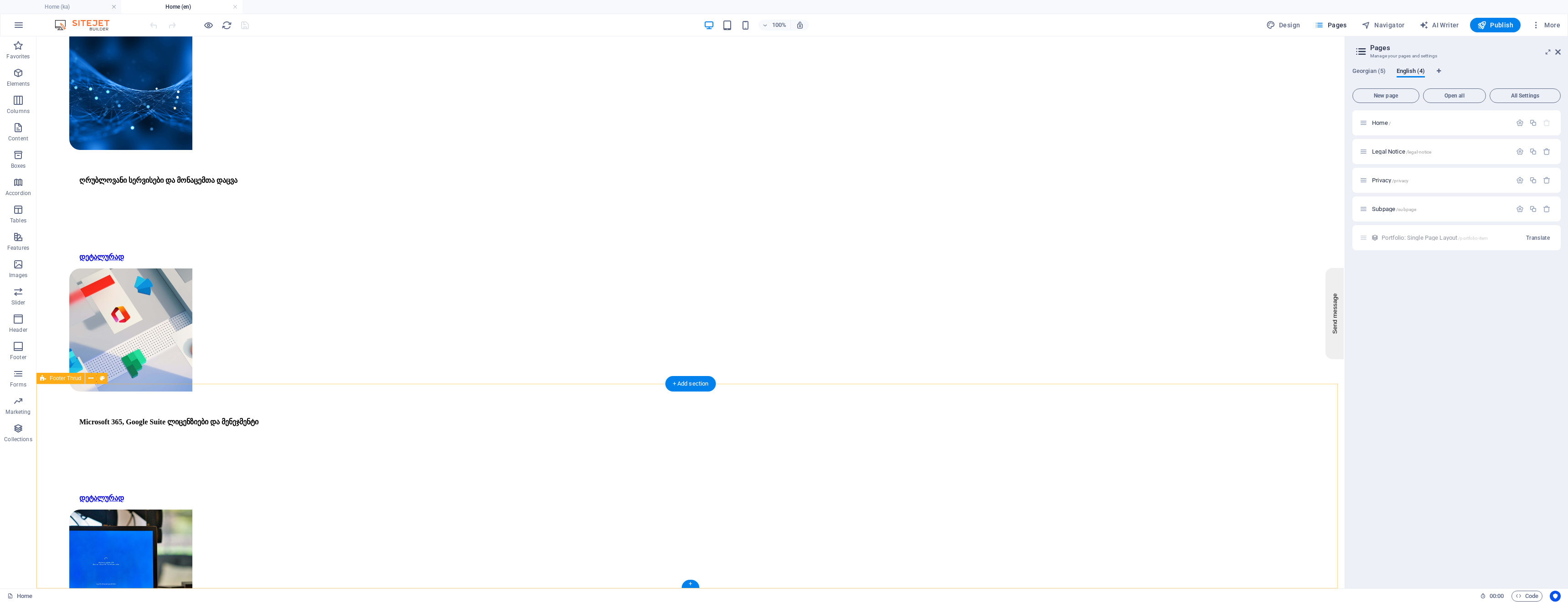
scroll to position [2934, 0]
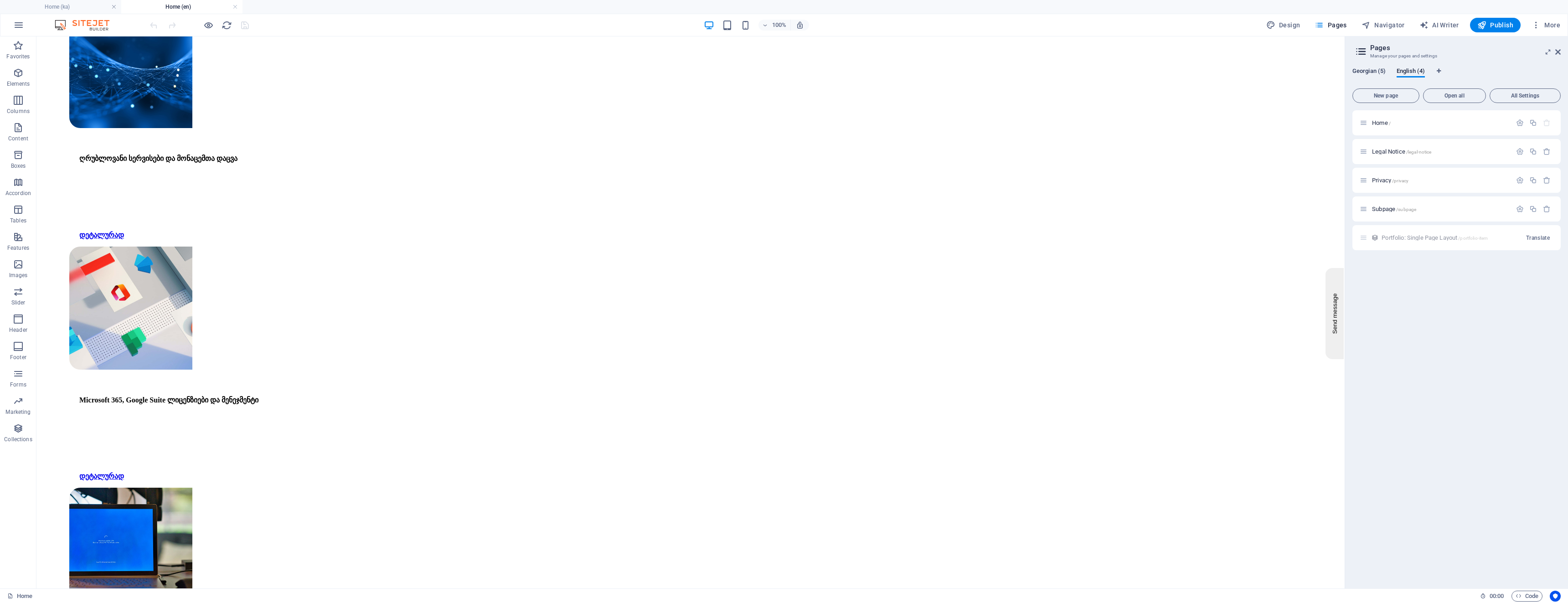
click at [1367, 72] on span "Georgian (5)" at bounding box center [1368, 72] width 33 height 13
click at [1384, 124] on span "Home /" at bounding box center [1381, 122] width 19 height 7
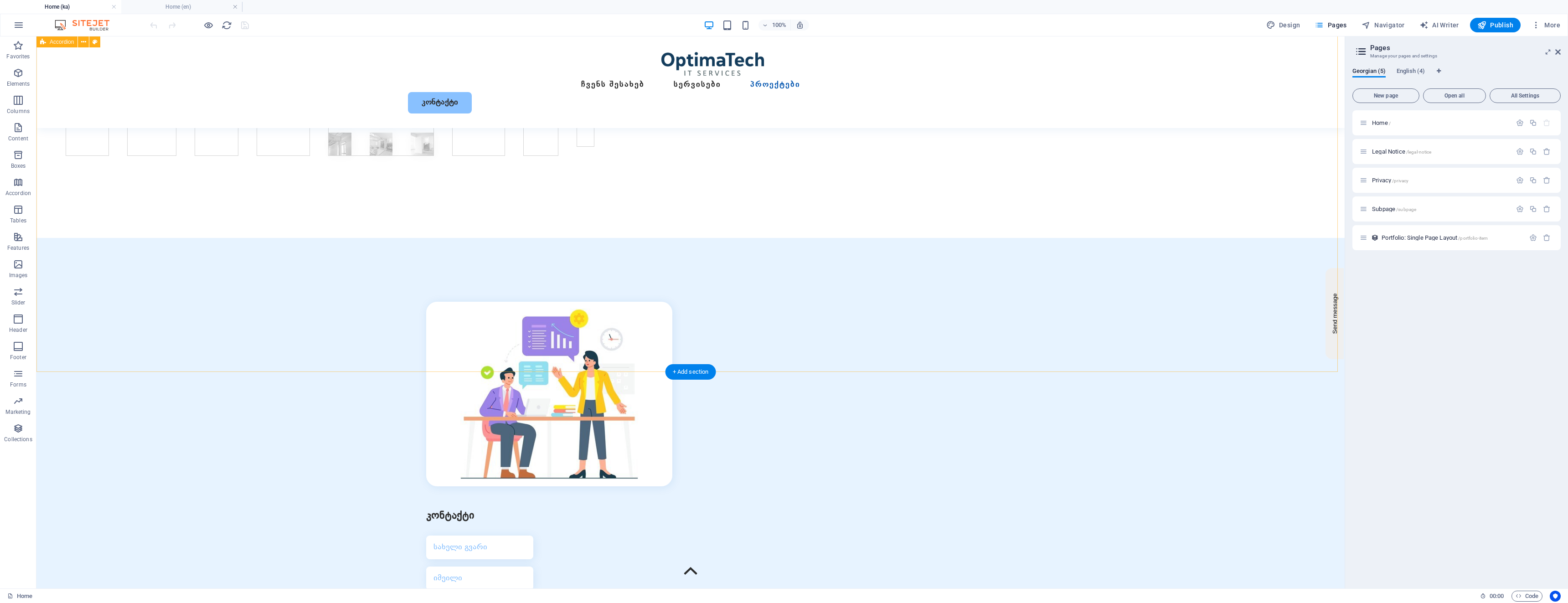
scroll to position [2902, 0]
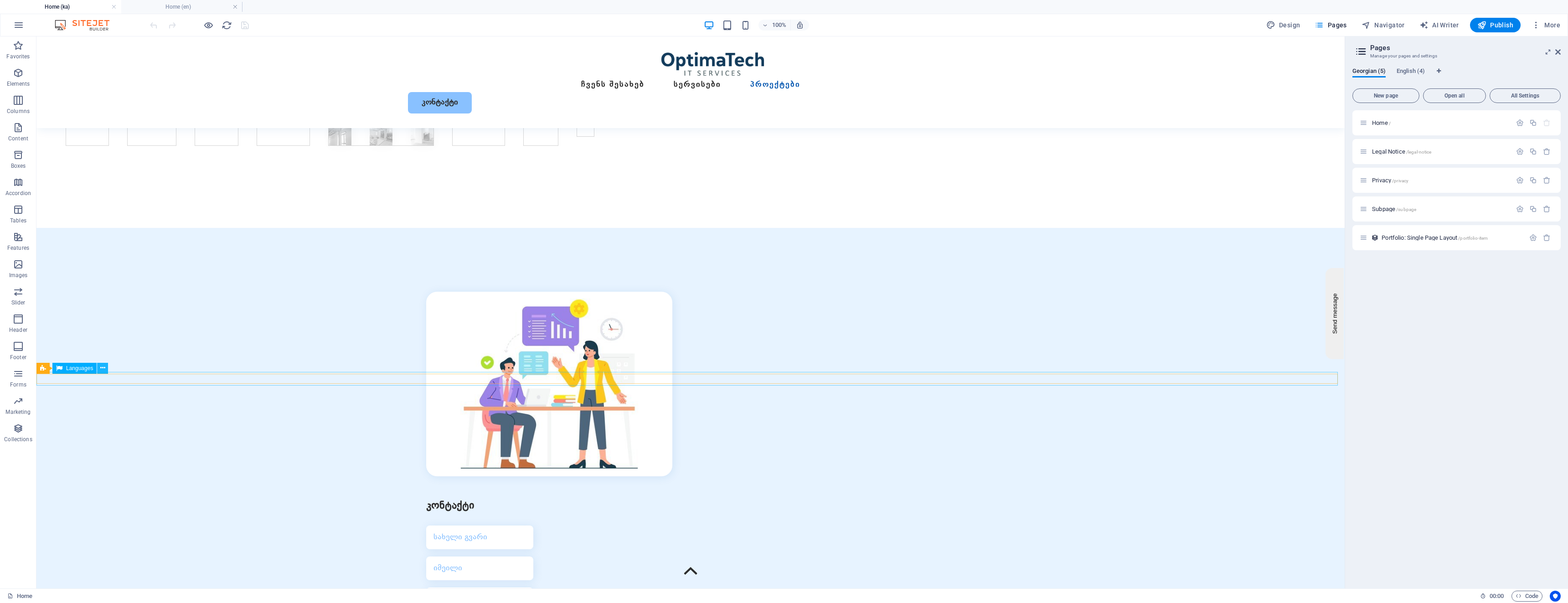
click at [104, 371] on icon at bounding box center [103, 368] width 5 height 10
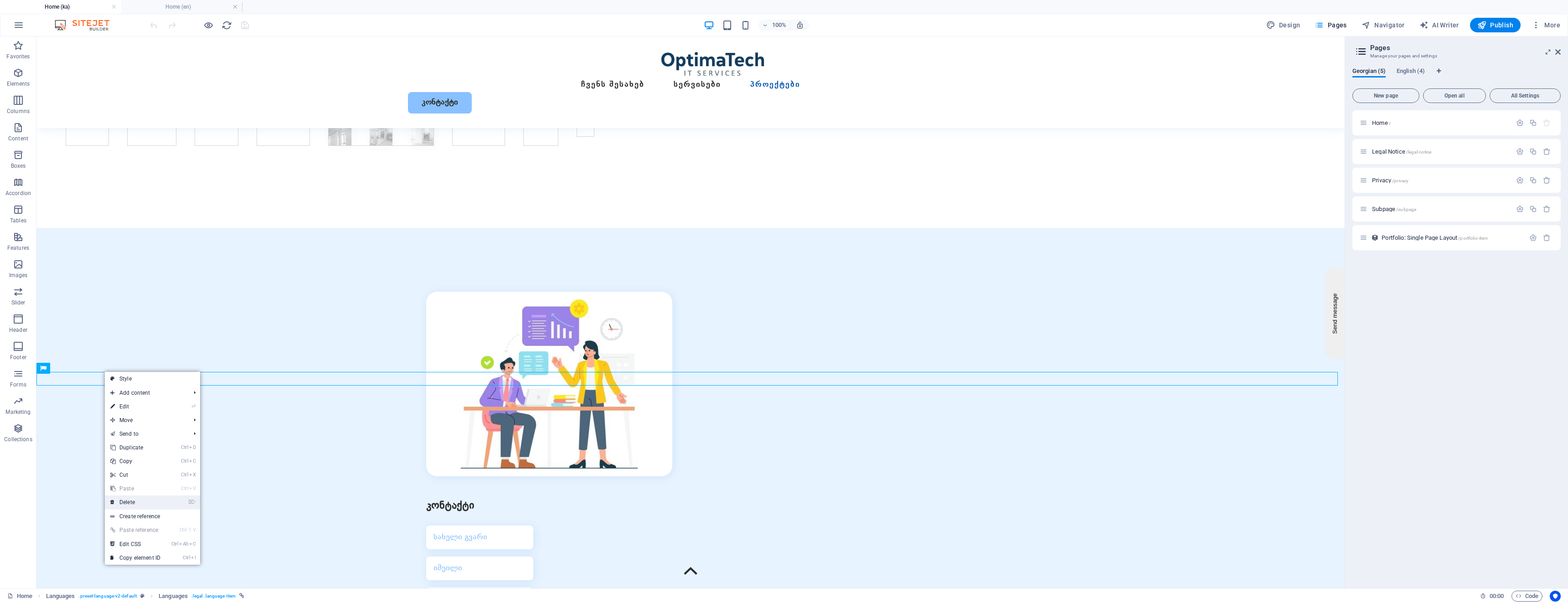
click at [135, 502] on link "⌦ Delete" at bounding box center [134, 502] width 61 height 14
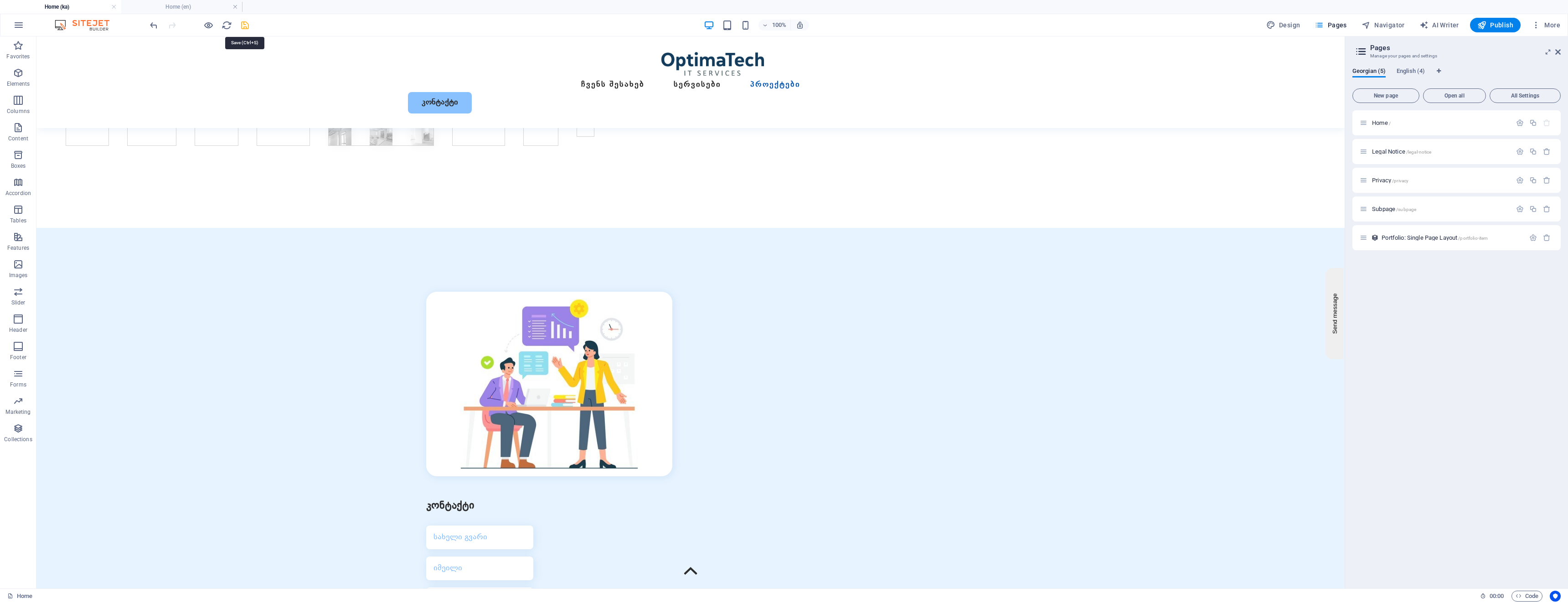
click at [248, 25] on icon "save" at bounding box center [245, 25] width 11 height 11
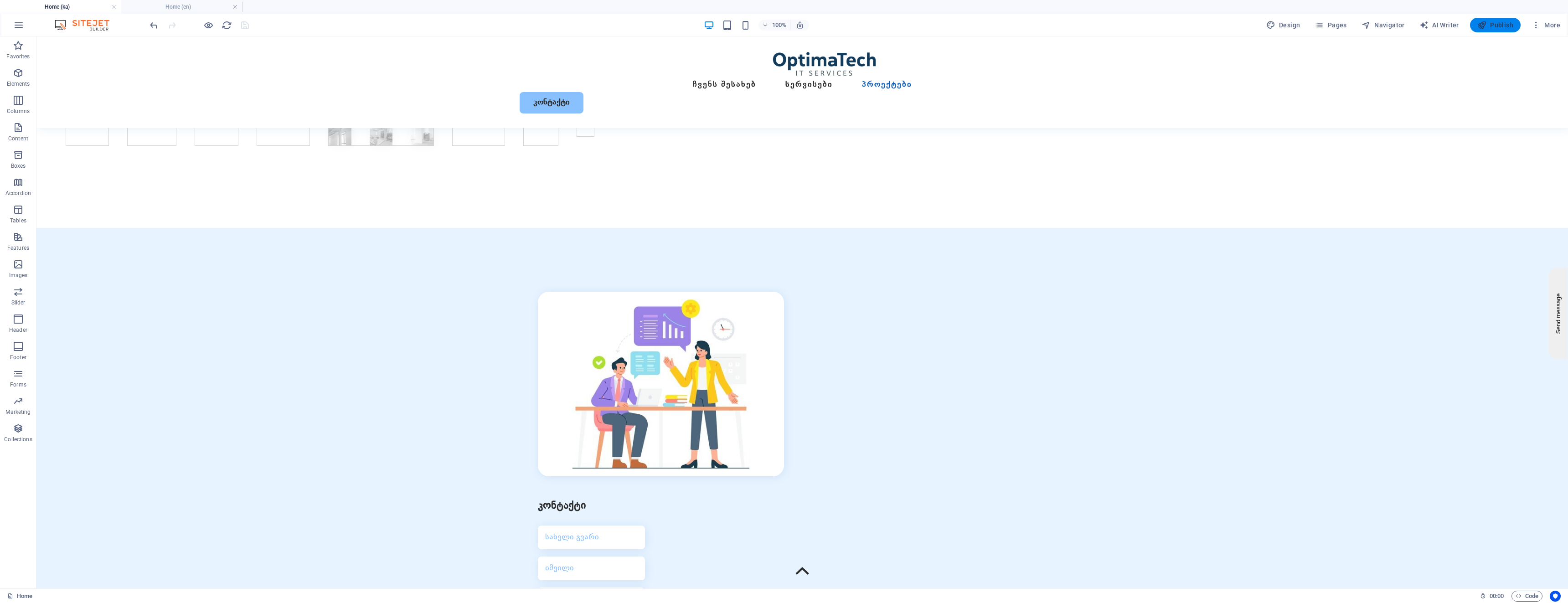
click at [1499, 24] on span "Publish" at bounding box center [1495, 25] width 36 height 9
